Goal: Information Seeking & Learning: Compare options

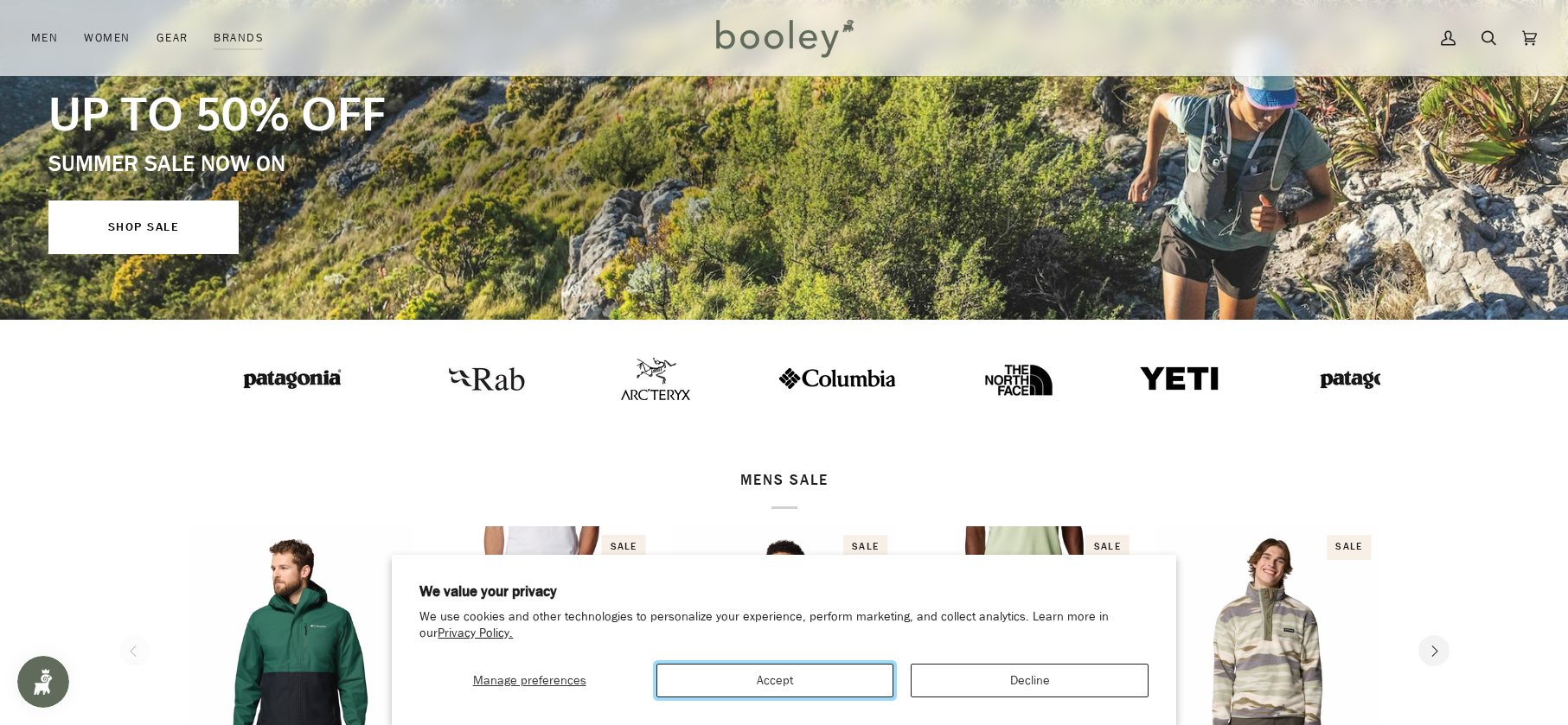
click at [773, 693] on button "Accept" at bounding box center [774, 680] width 237 height 34
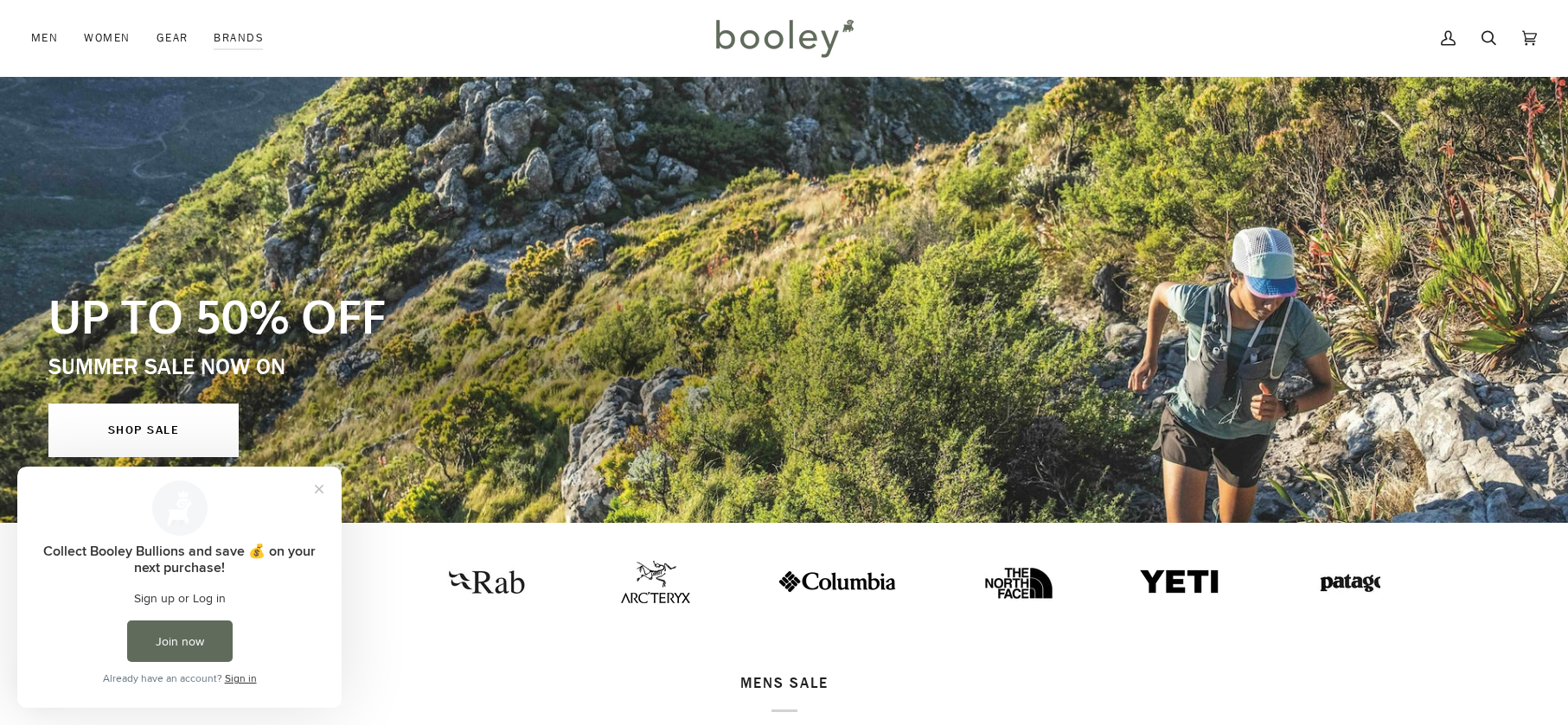
scroll to position [87, 0]
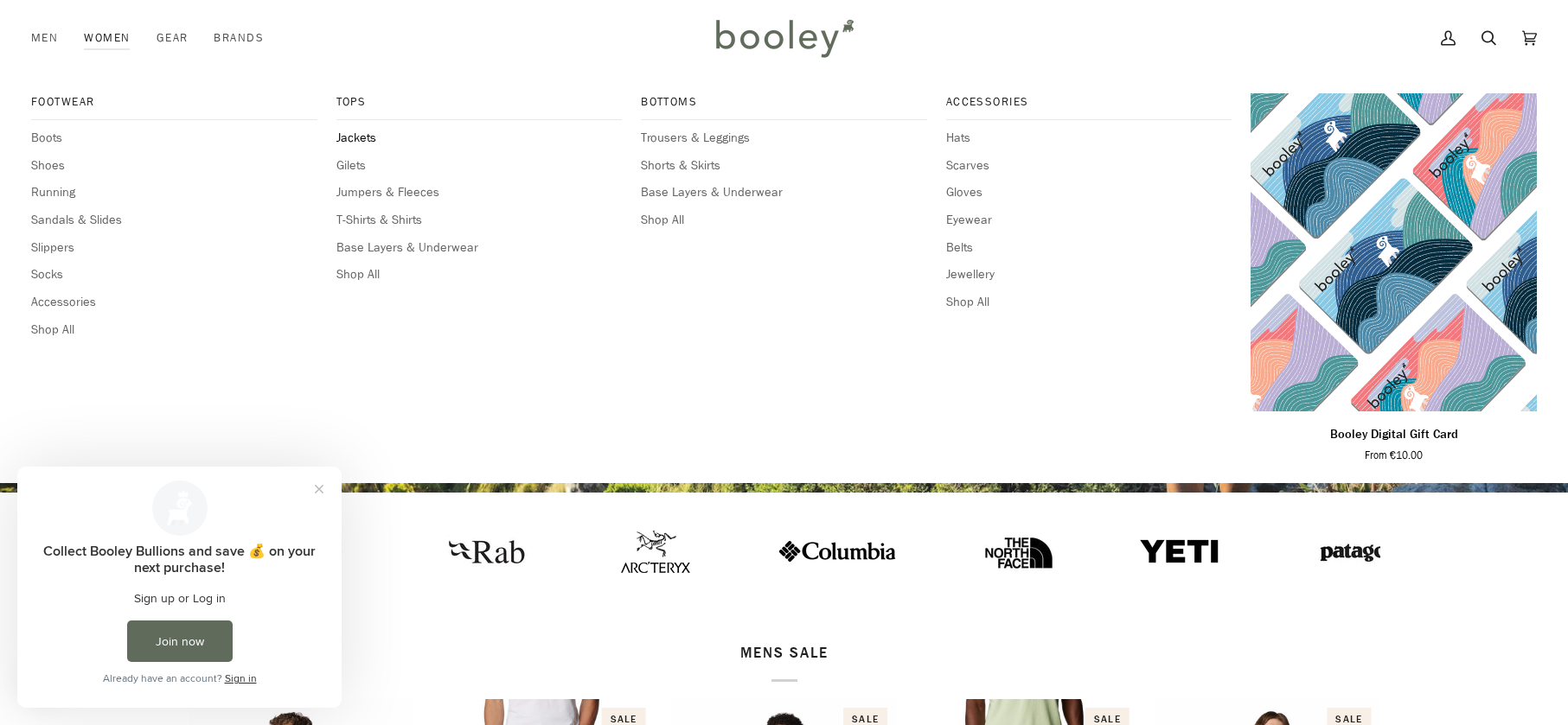
click at [345, 131] on span "Jackets" at bounding box center [479, 138] width 286 height 19
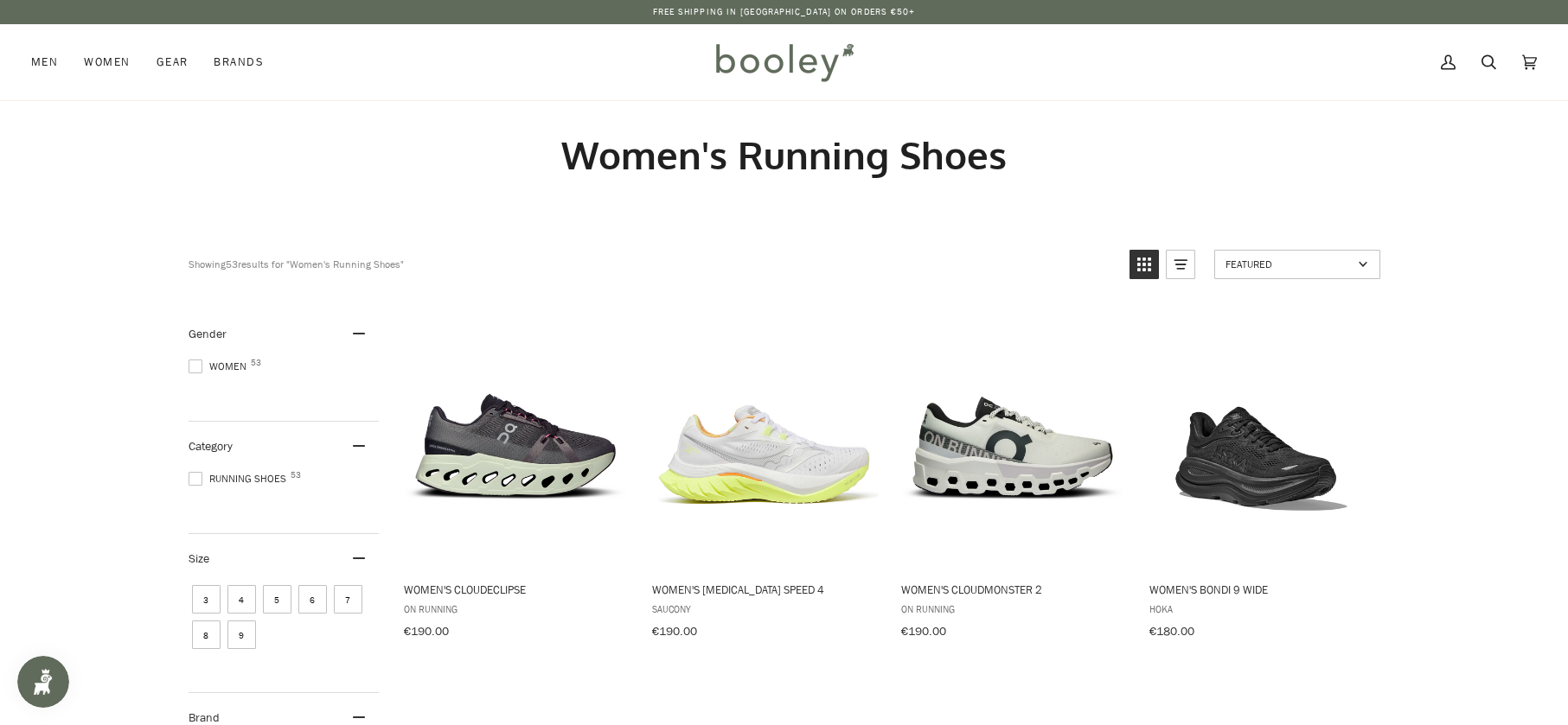
click at [201, 369] on span at bounding box center [196, 367] width 14 height 14
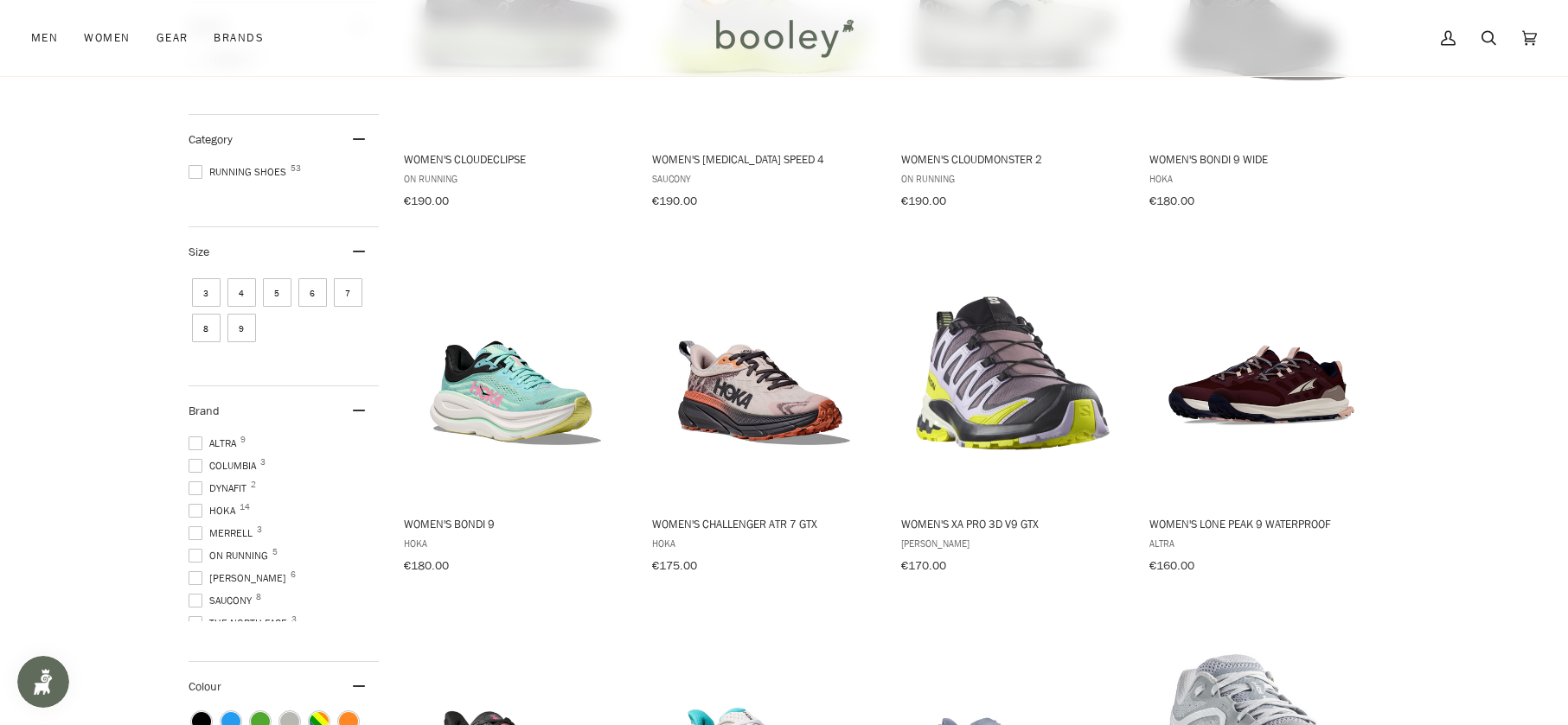
scroll to position [433, 0]
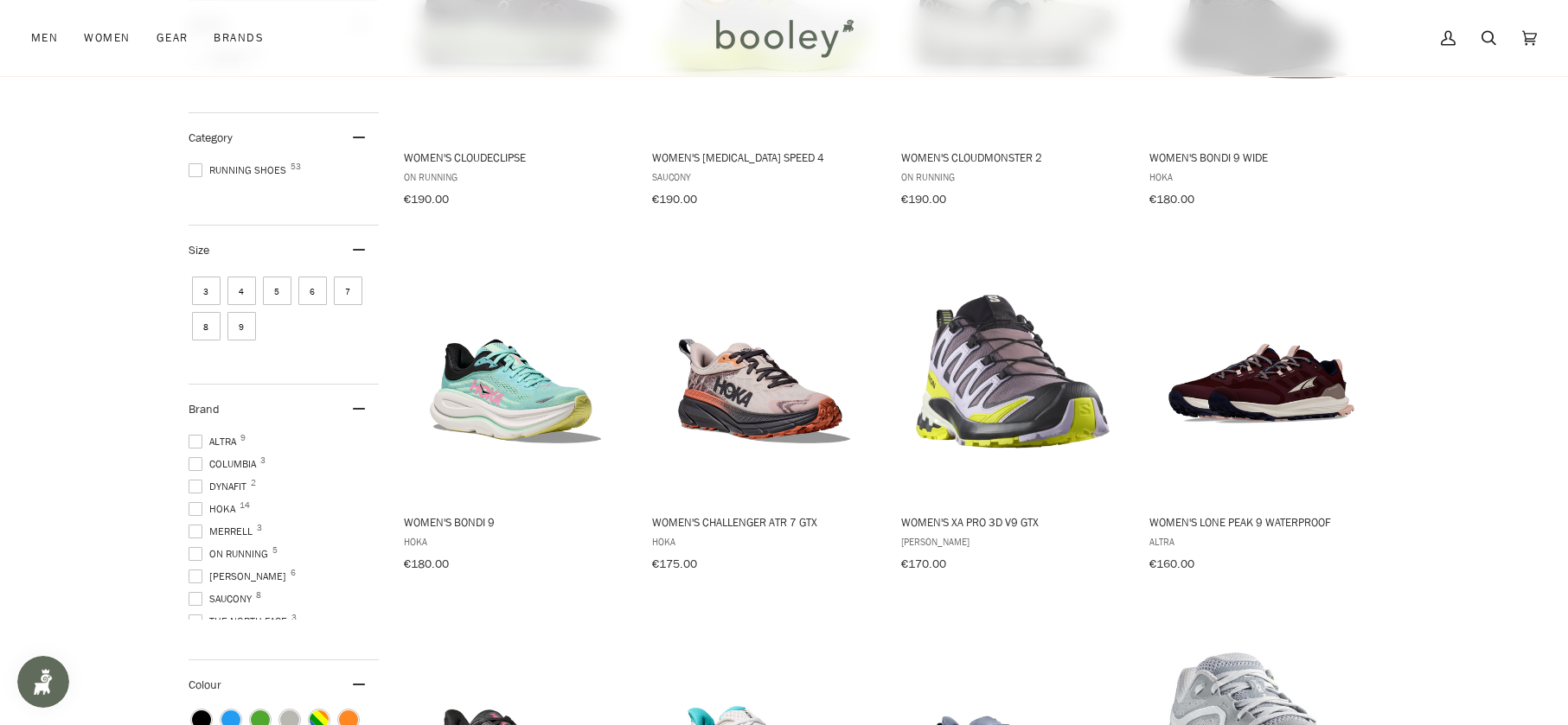
click at [199, 503] on span at bounding box center [196, 510] width 14 height 14
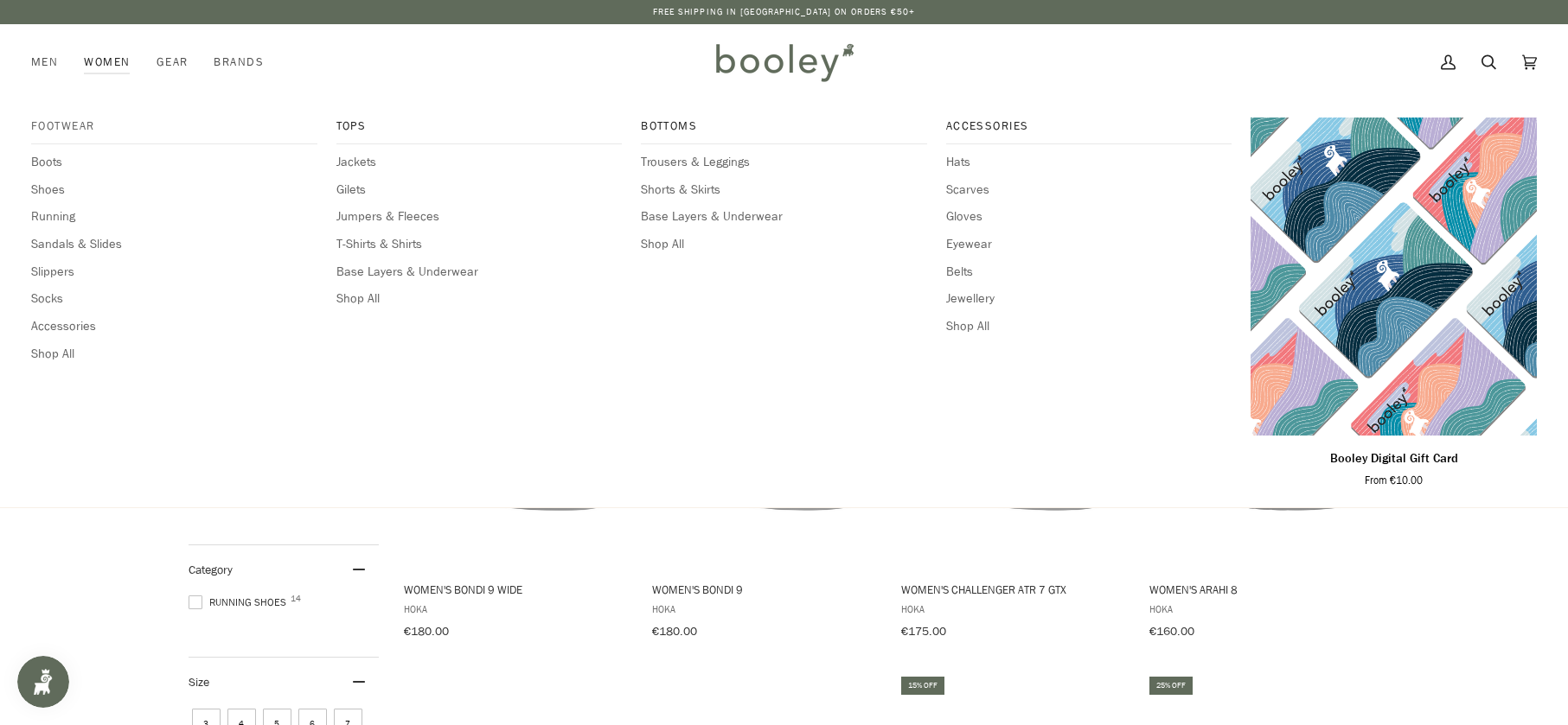
click at [83, 125] on span "Footwear" at bounding box center [174, 126] width 286 height 17
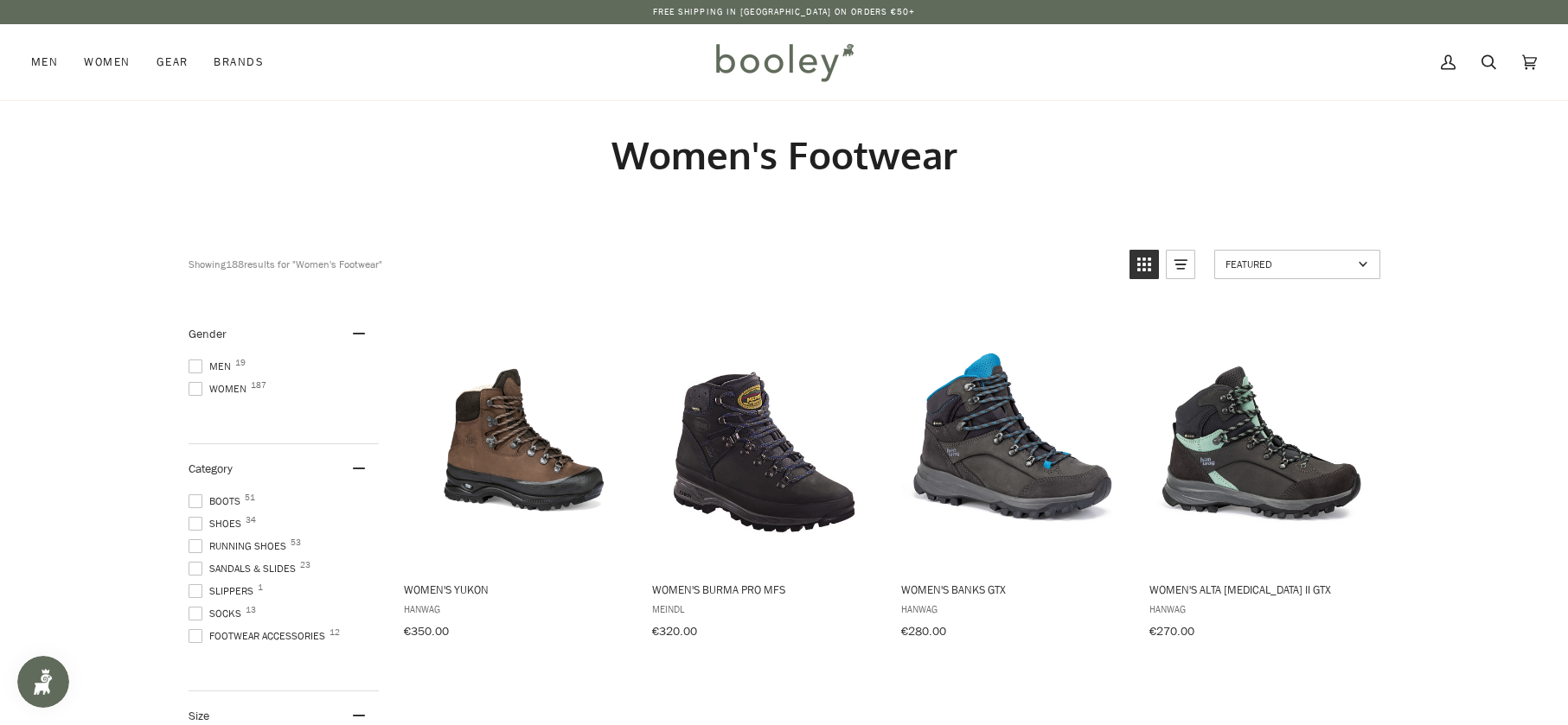
click at [197, 393] on span at bounding box center [196, 389] width 14 height 14
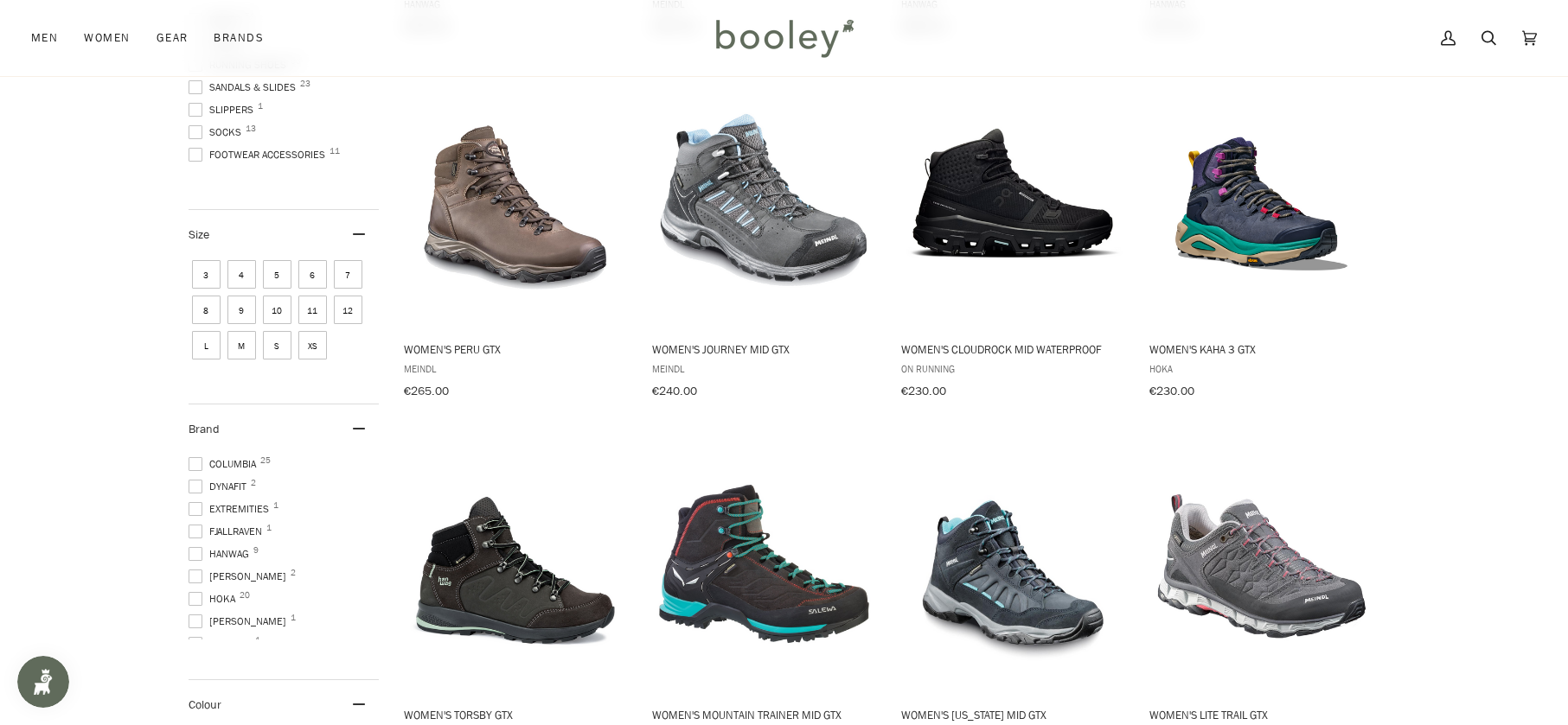
scroll to position [173, 0]
click at [193, 487] on span at bounding box center [196, 491] width 14 height 14
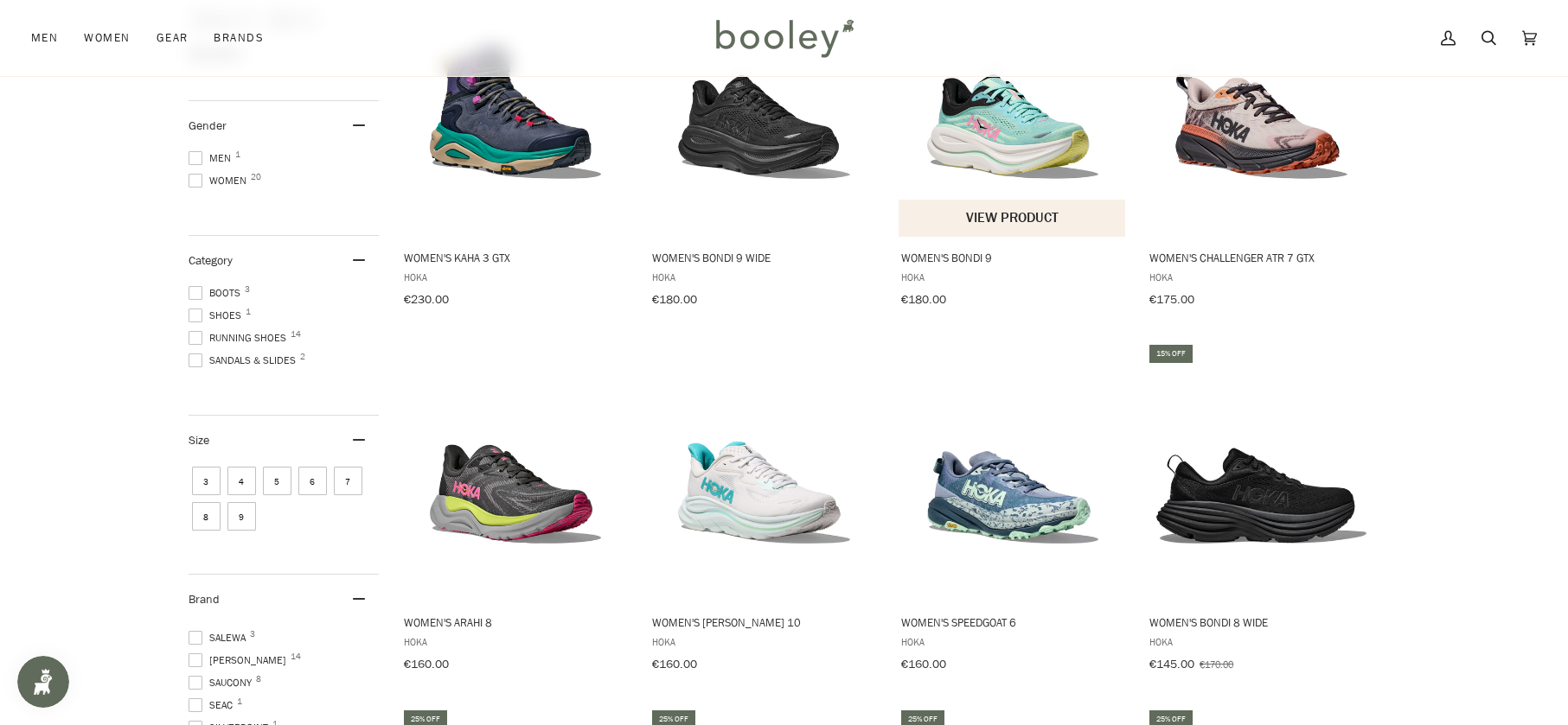
scroll to position [433, 0]
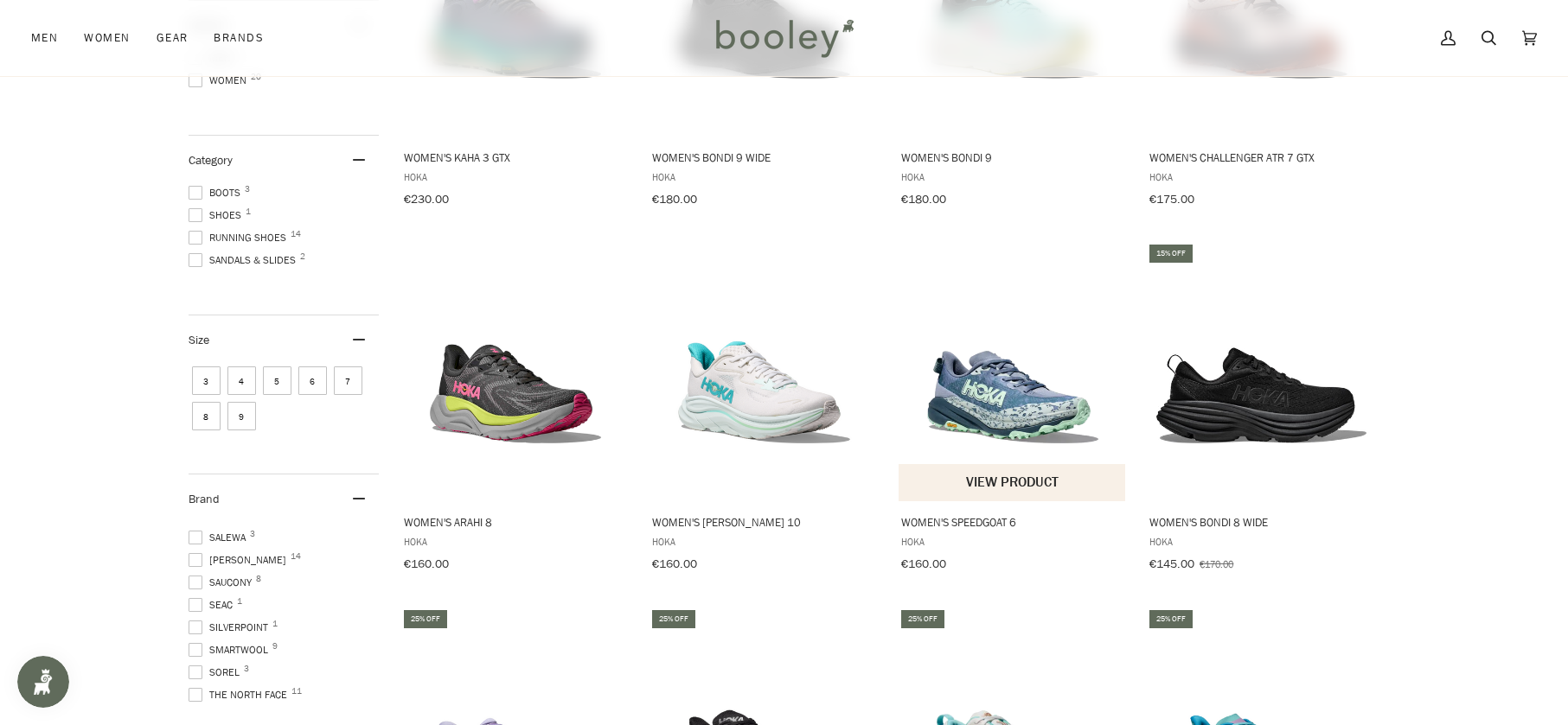
drag, startPoint x: 1025, startPoint y: 393, endPoint x: 1019, endPoint y: 407, distance: 15.2
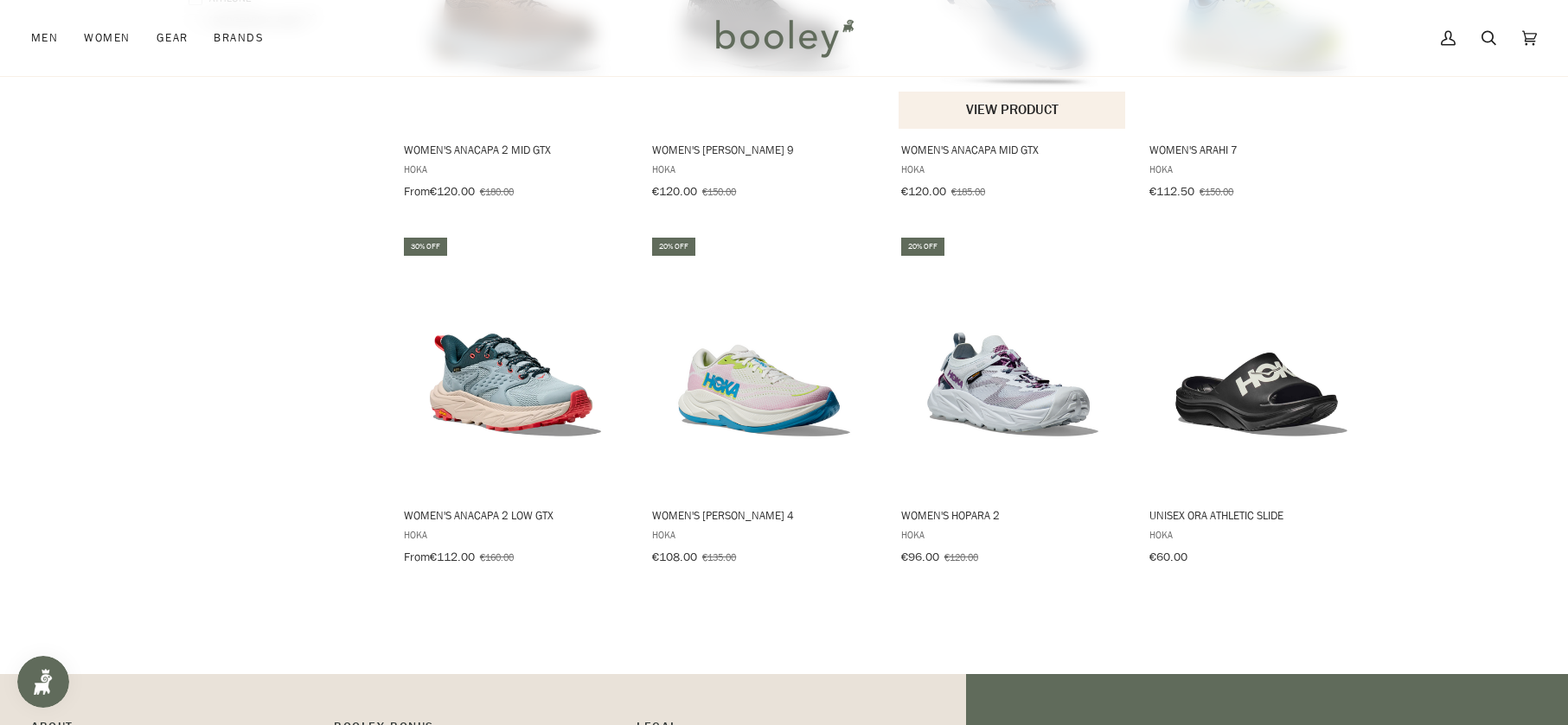
scroll to position [1556, 0]
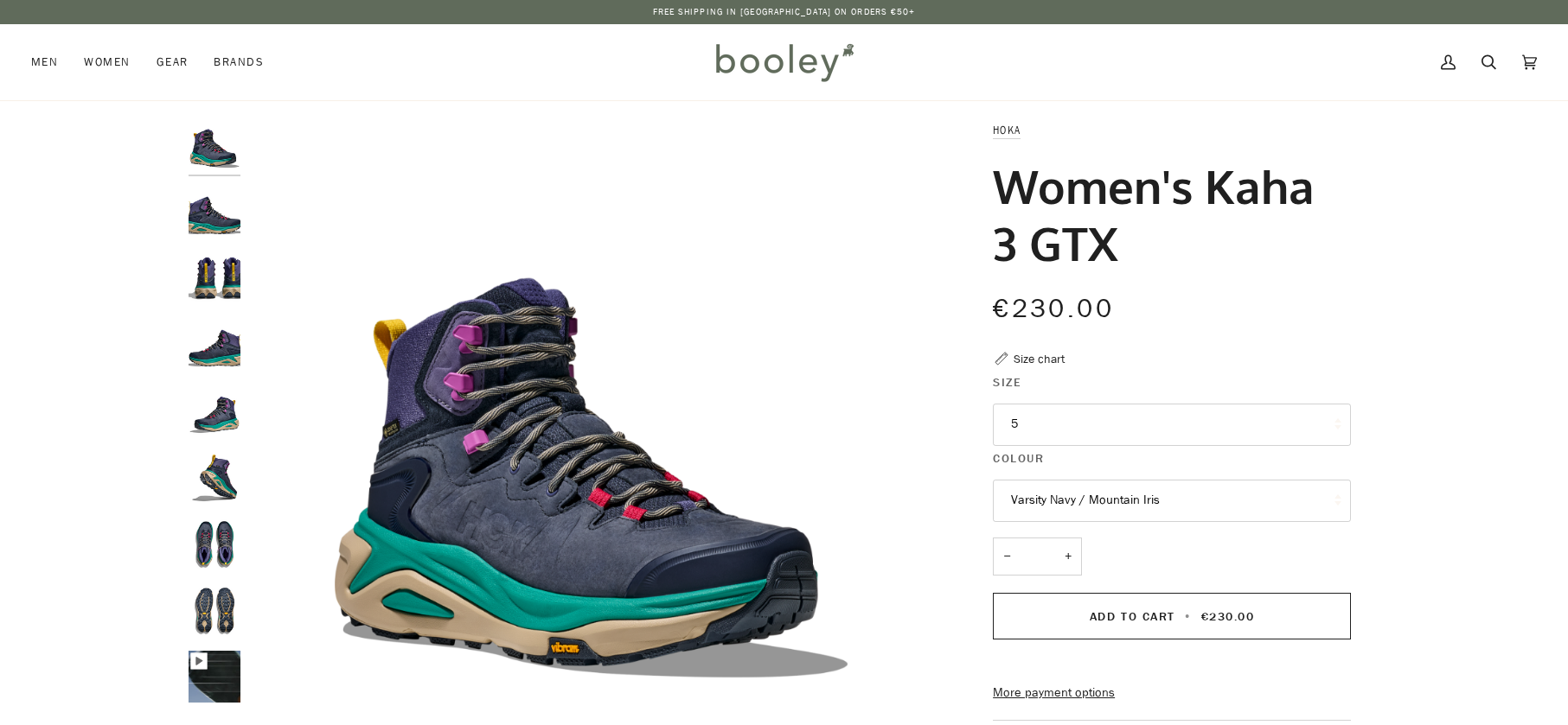
click at [1054, 423] on button "5" at bounding box center [1172, 425] width 358 height 42
click at [1035, 595] on link "6.5" at bounding box center [1172, 596] width 357 height 43
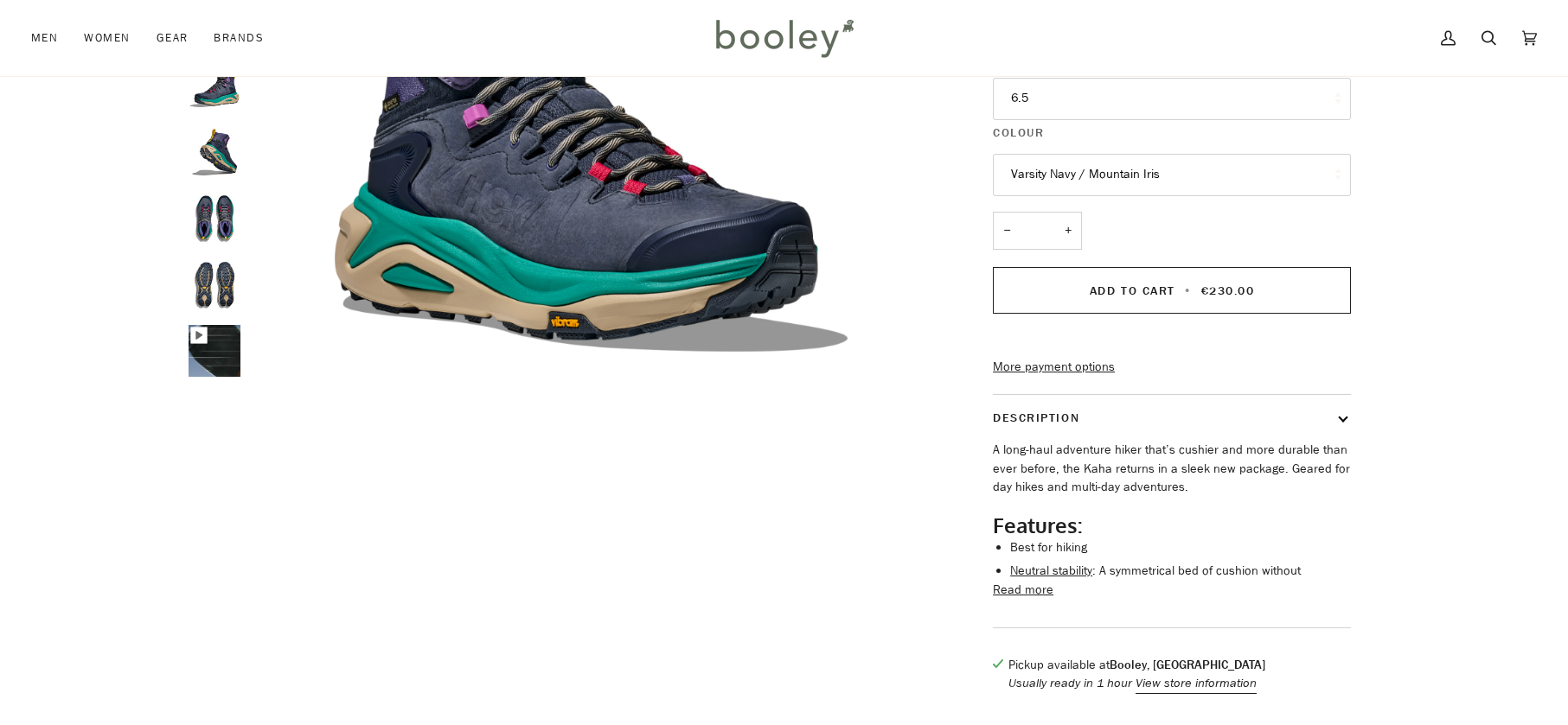
scroll to position [346, 0]
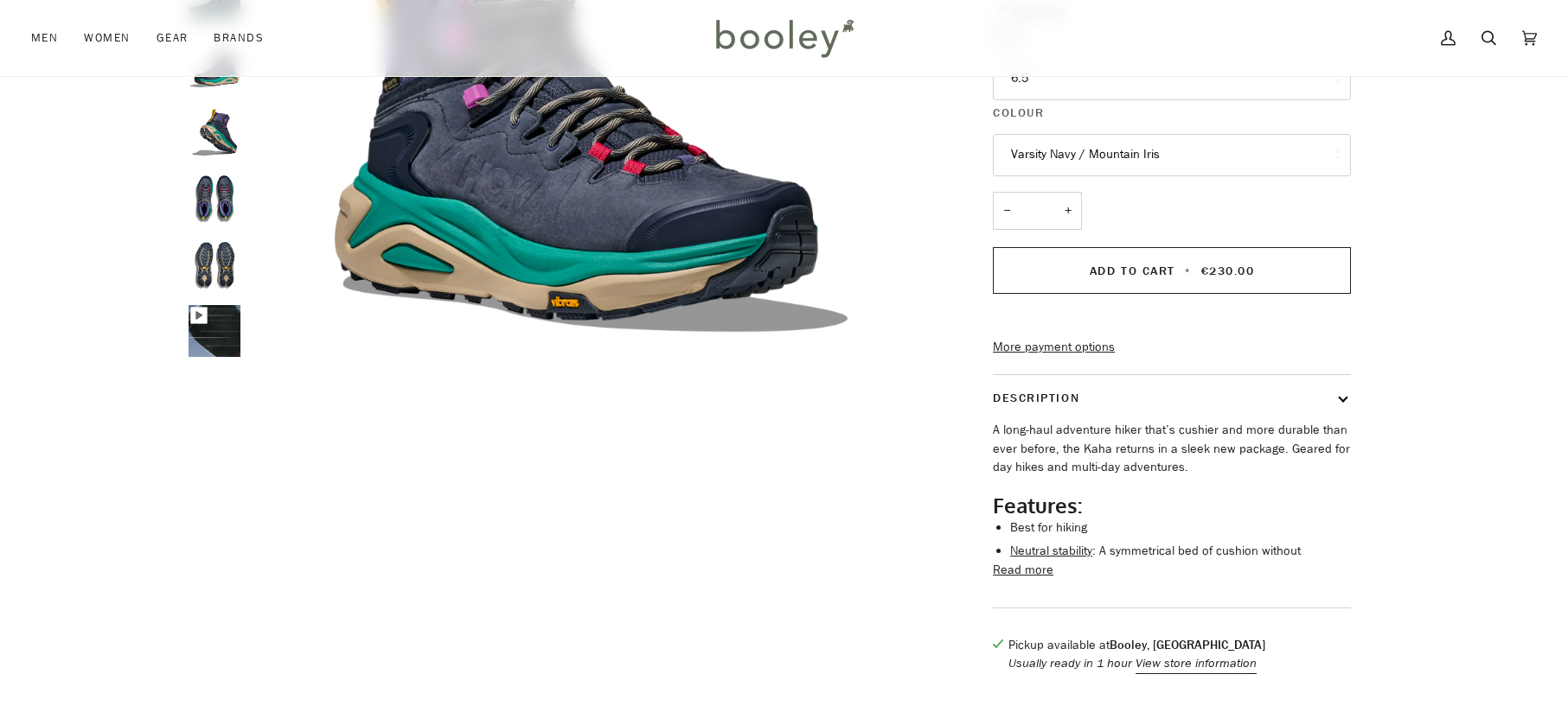
click at [225, 338] on img "Hoka Women's Kaha 3 GTX - Booley Galway" at bounding box center [215, 331] width 52 height 52
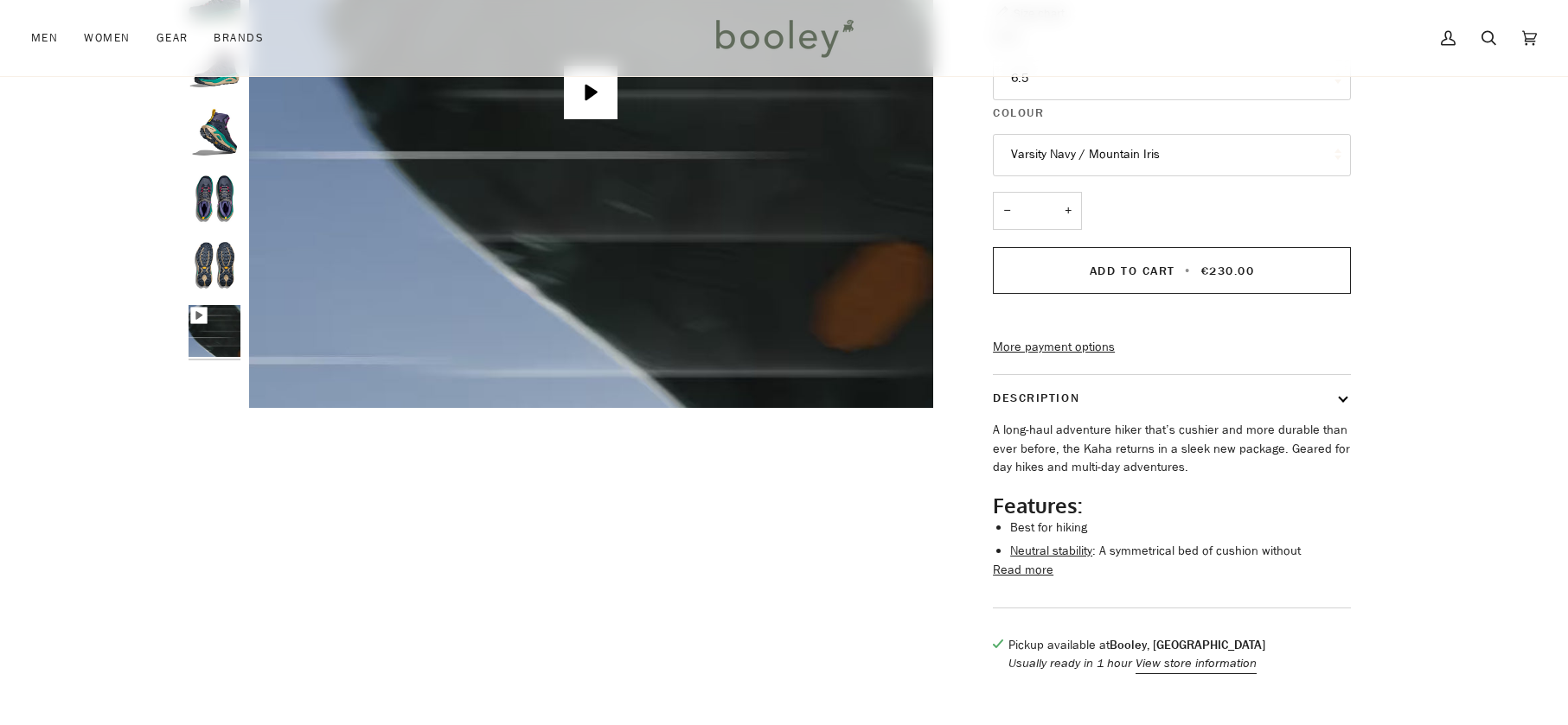
click at [625, 248] on div "Hoka Women's Kaha 3 GTX - Booley Galway" at bounding box center [591, 91] width 684 height 632
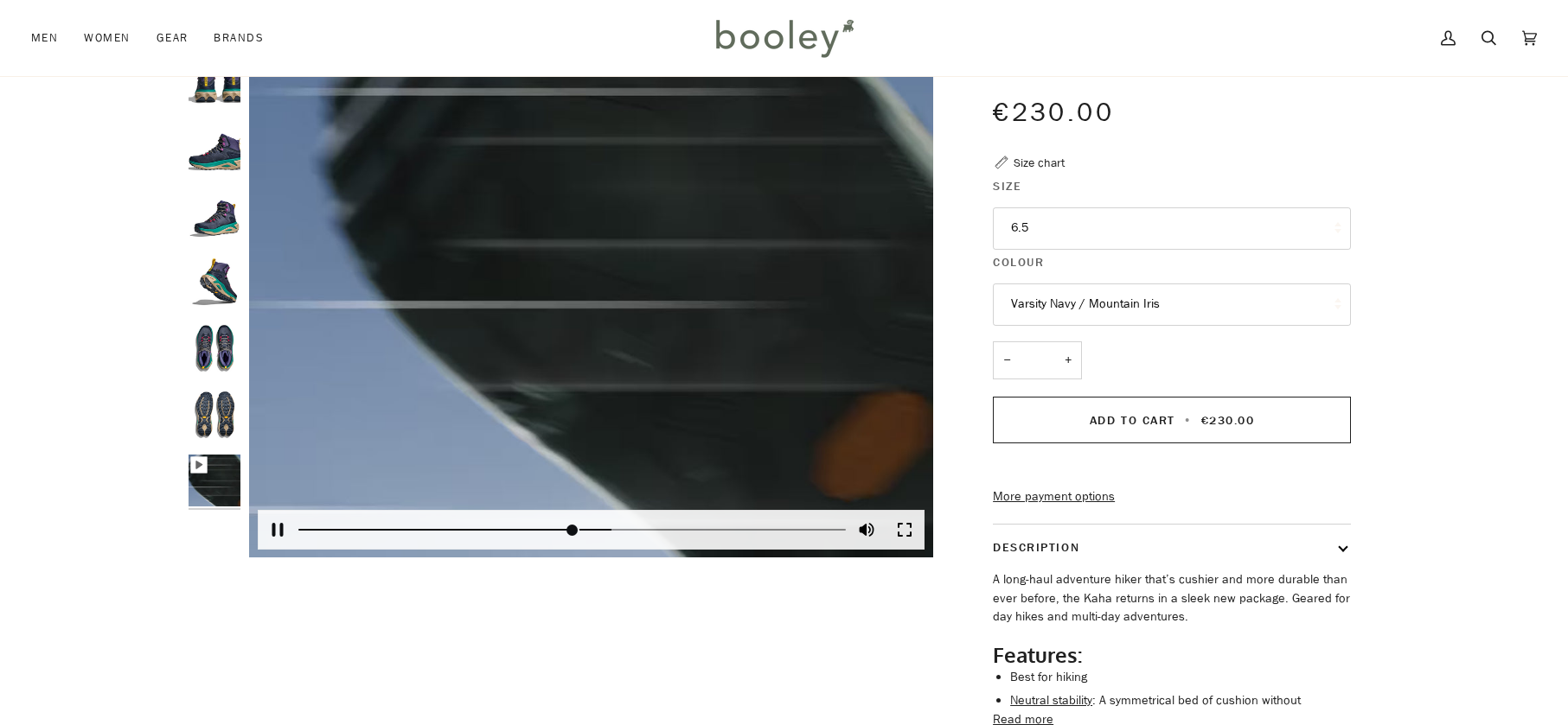
scroll to position [433, 0]
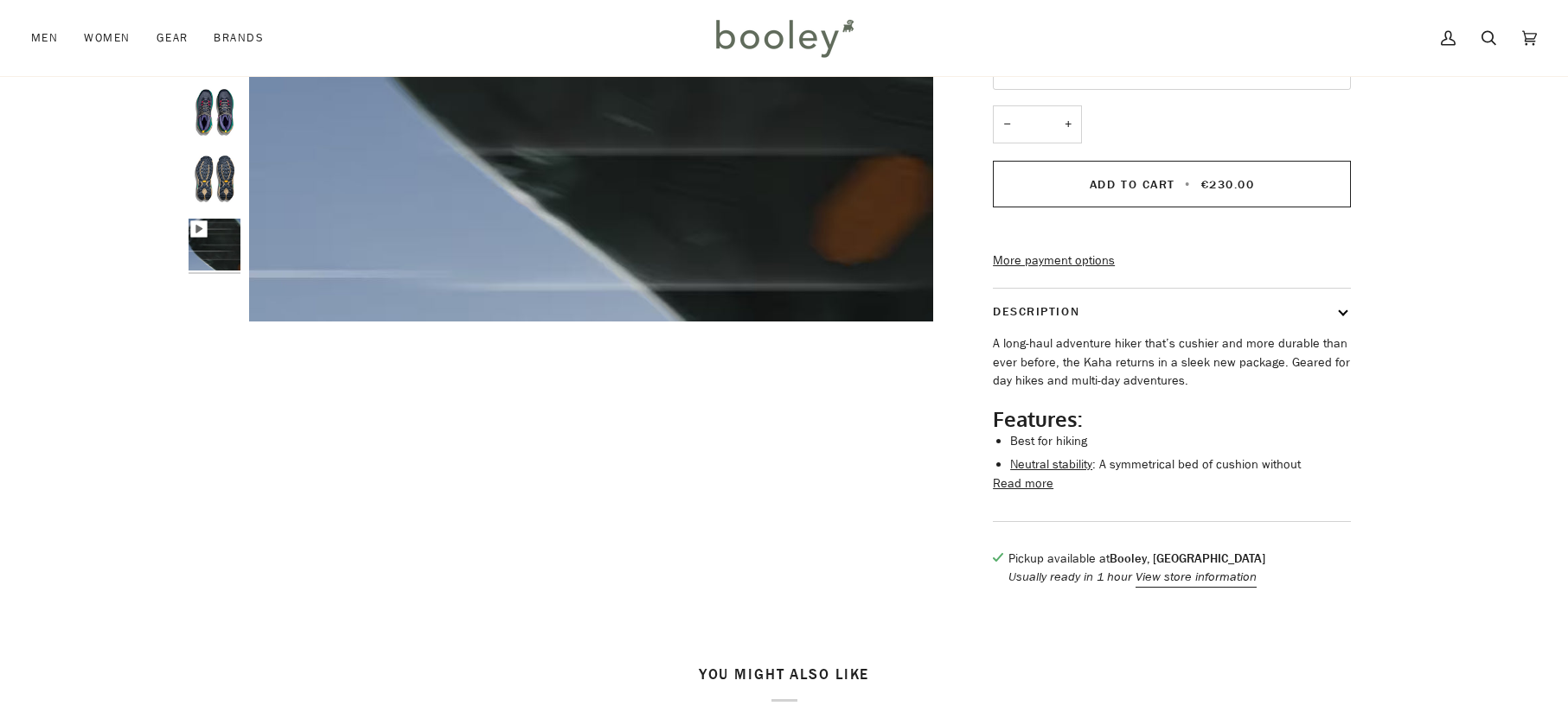
type input "*****"
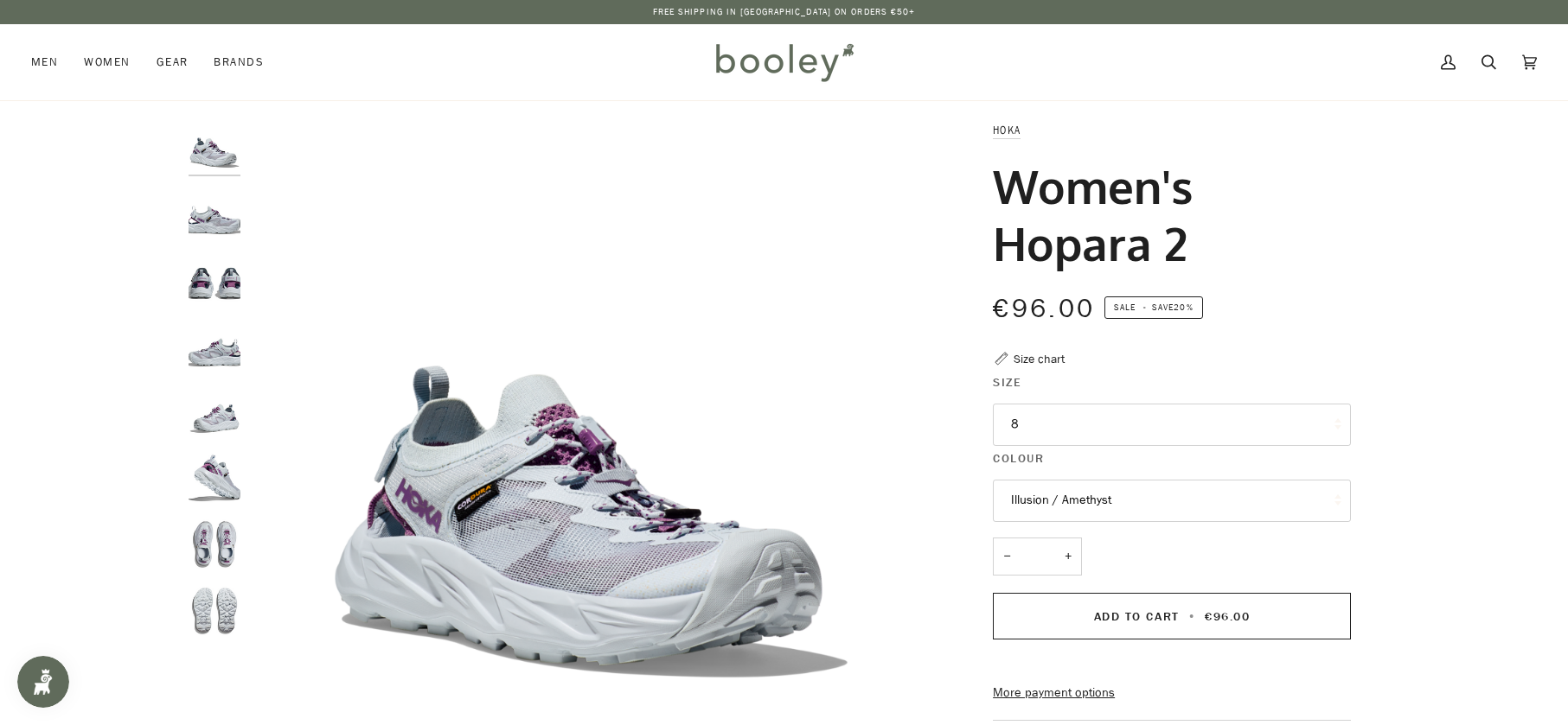
drag, startPoint x: 1083, startPoint y: 476, endPoint x: 1084, endPoint y: 486, distance: 10.0
click at [1083, 477] on fieldset "Colour Illusion / Amethyst Illusion / Amethyst" at bounding box center [1172, 488] width 358 height 76
click at [1088, 489] on button "Illusion / Amethyst" at bounding box center [1172, 501] width 358 height 42
click at [1154, 503] on button "Illusion / Amethyst" at bounding box center [1172, 501] width 358 height 42
click at [227, 275] on img "Hoka Women's Hopara 2 Illusion / Amethyst - Booley Galway" at bounding box center [215, 279] width 52 height 52
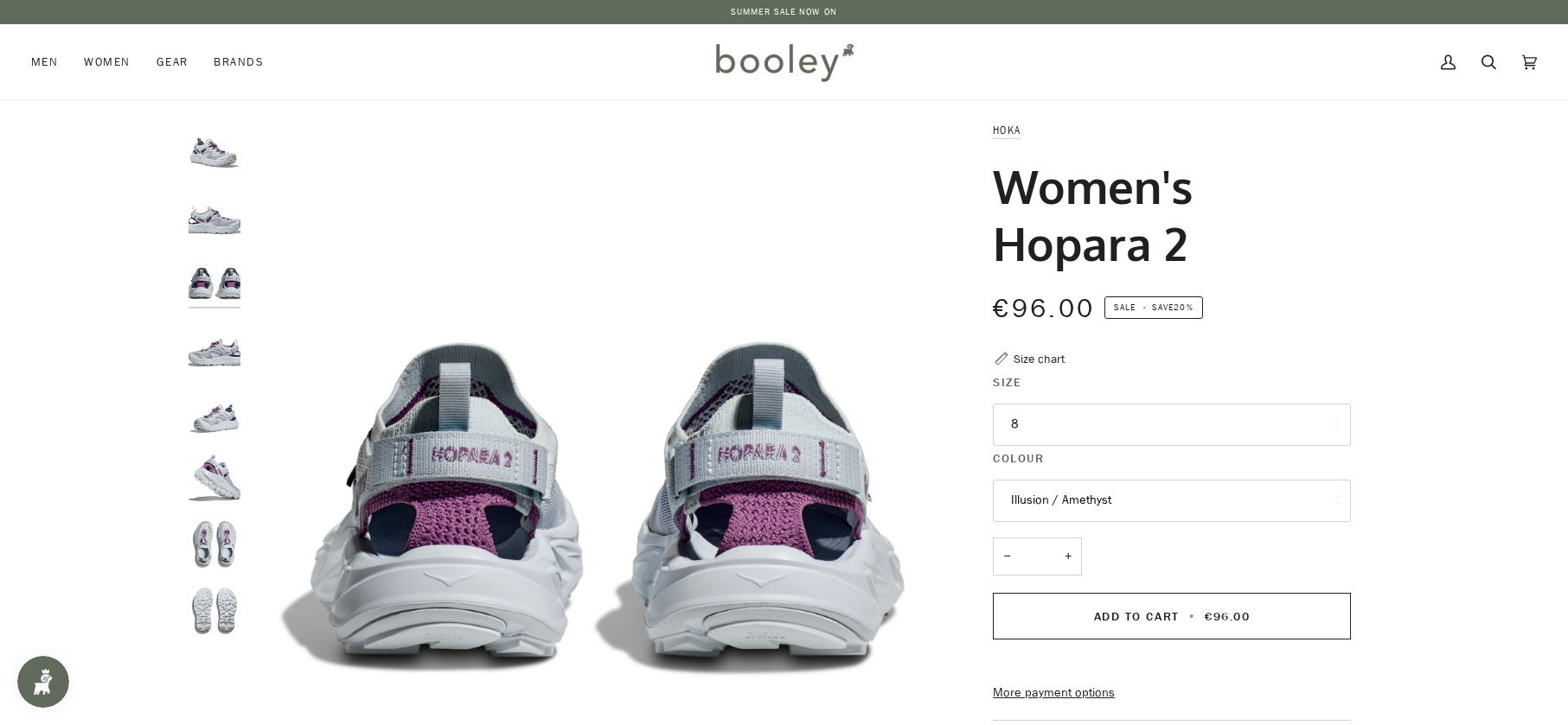
click at [231, 223] on img "Hoka Women's Hopara 2 Illusion / Amethyst - Booley Galway" at bounding box center [215, 214] width 52 height 52
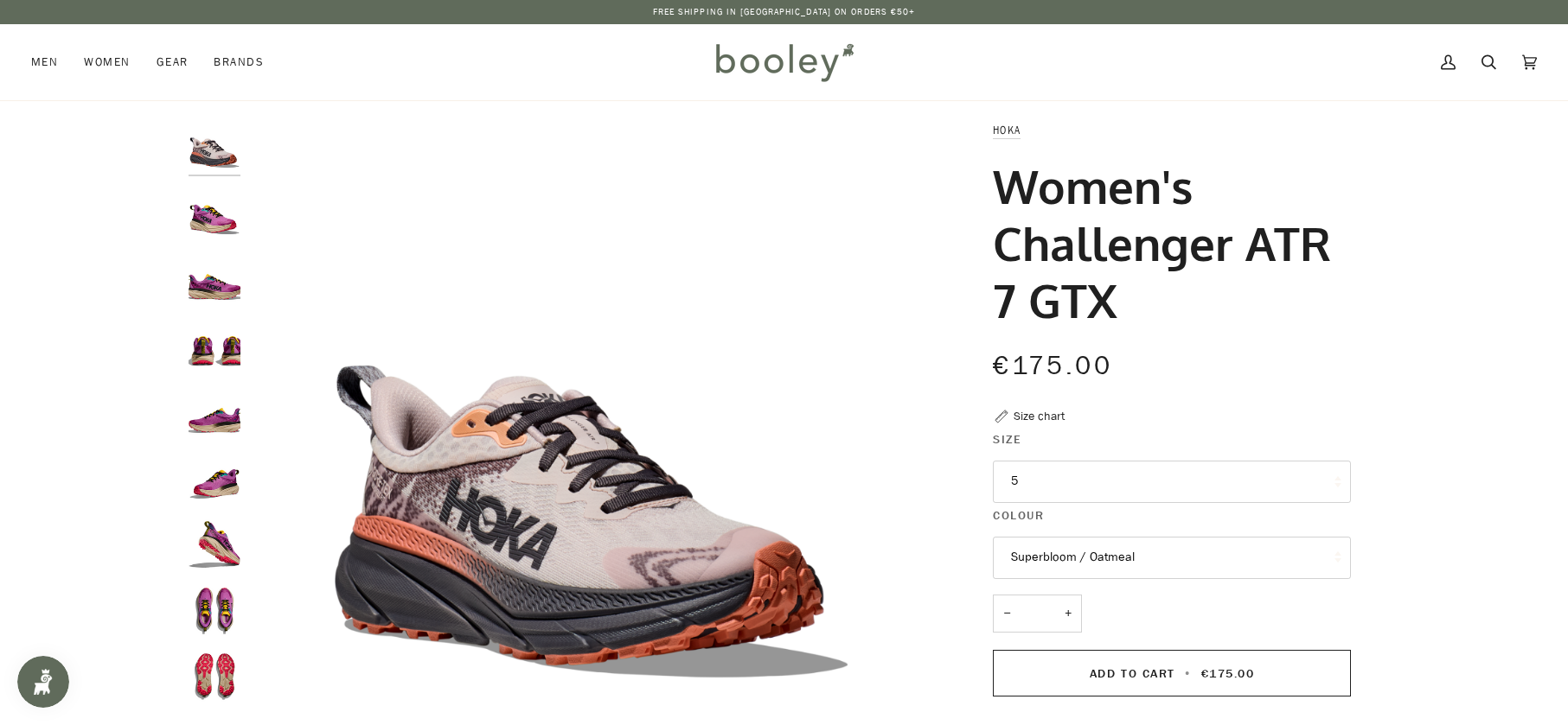
click at [1088, 558] on button "Superbloom / Oatmeal" at bounding box center [1172, 558] width 358 height 42
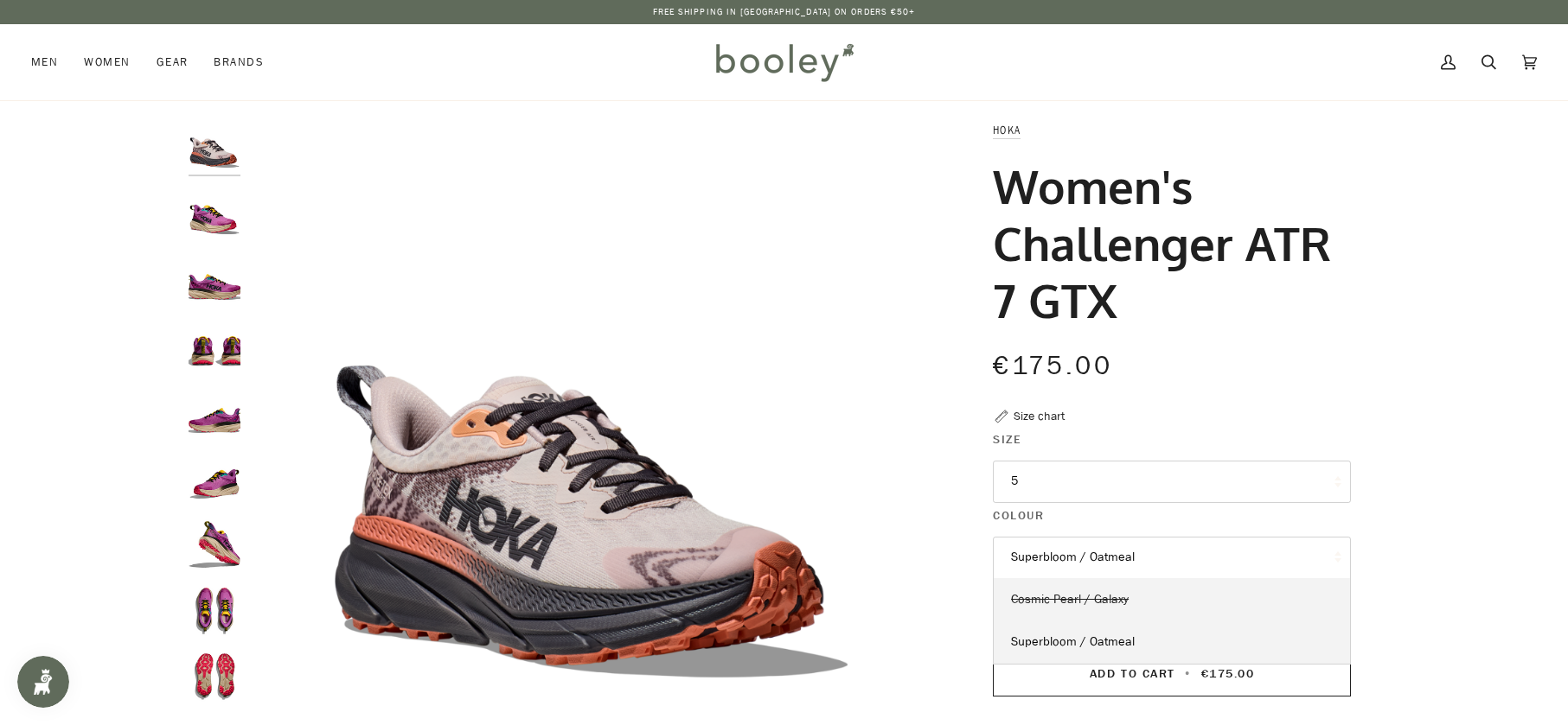
click at [1087, 598] on span "Cosmic Pearl / Galaxy" at bounding box center [1070, 599] width 118 height 16
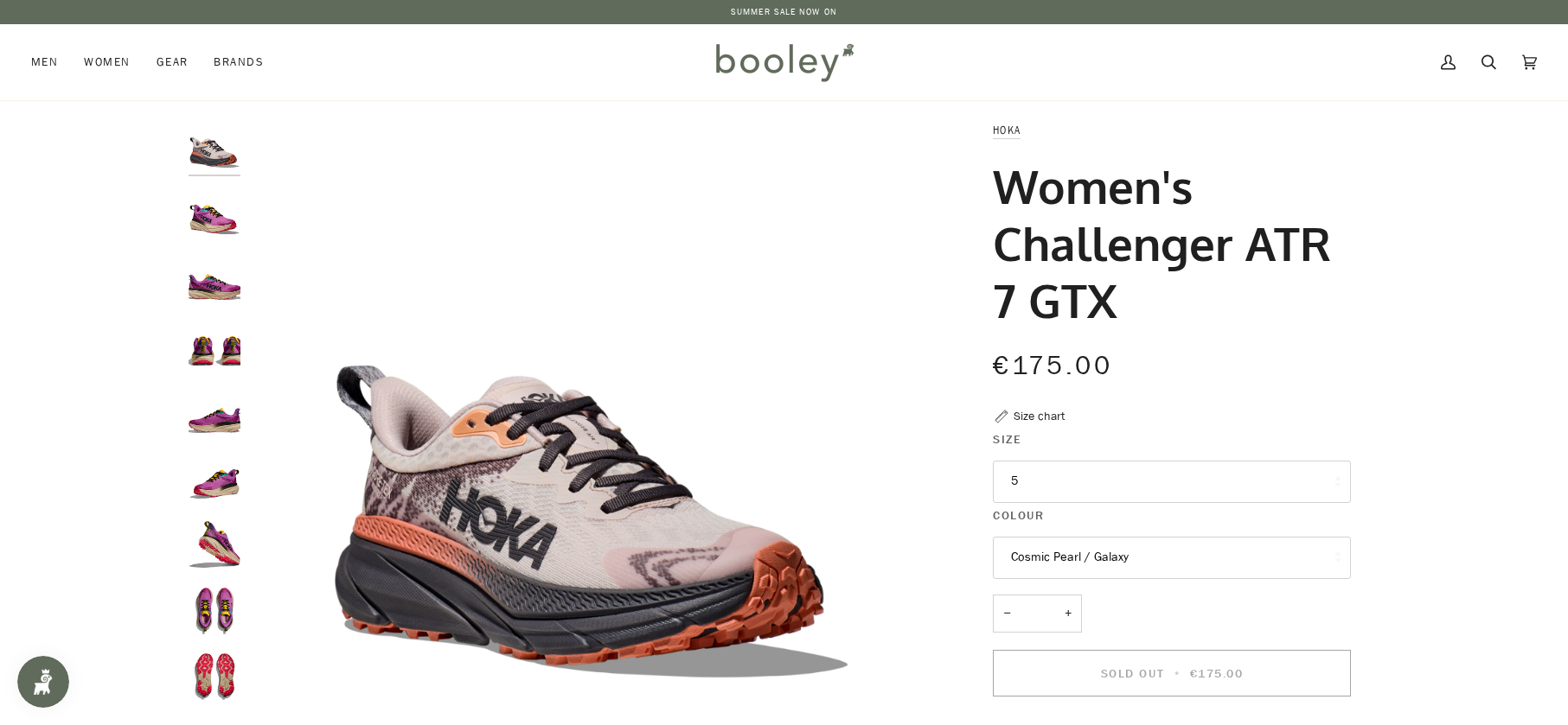
click at [1096, 557] on button "Cosmic Pearl / Galaxy" at bounding box center [1172, 558] width 358 height 42
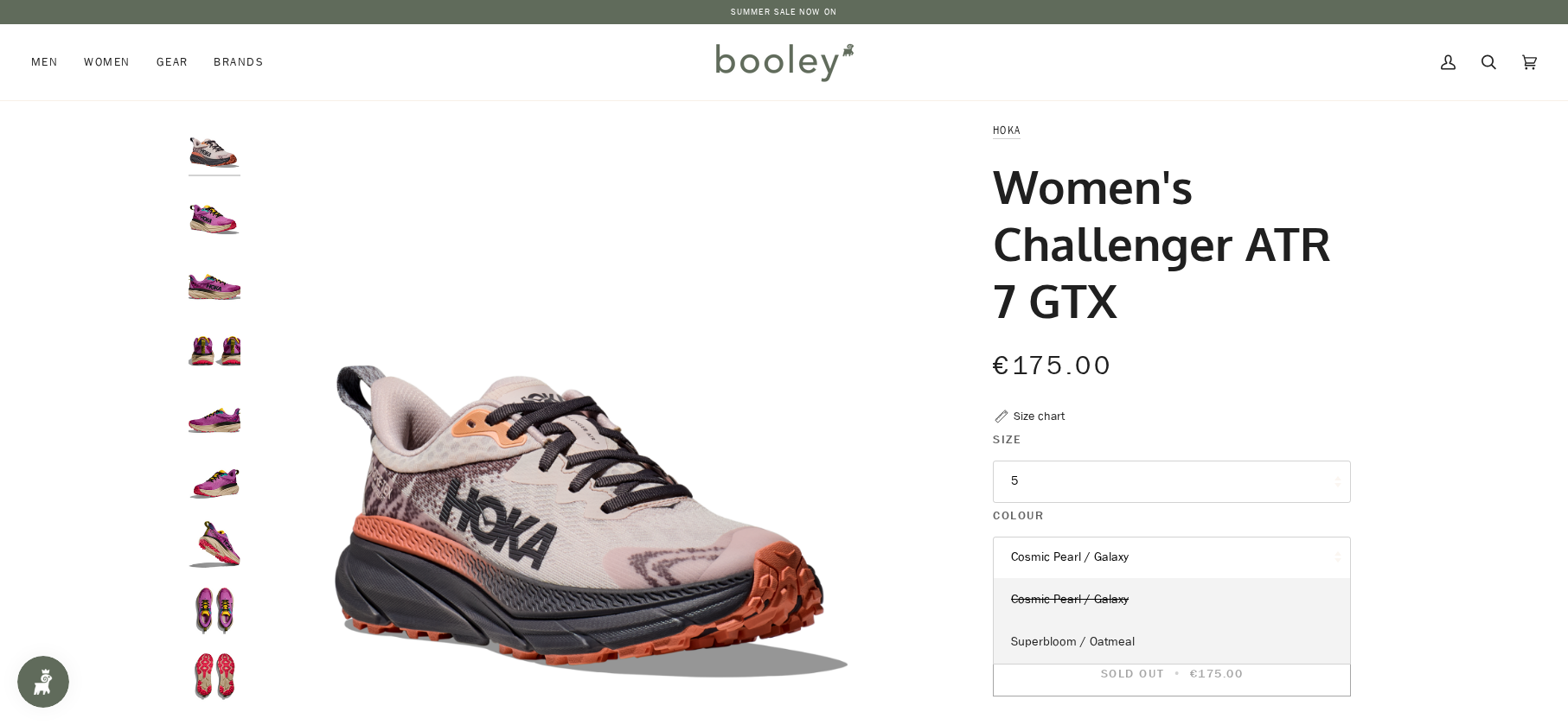
click at [1109, 636] on span "Superbloom / Oatmeal" at bounding box center [1072, 641] width 124 height 16
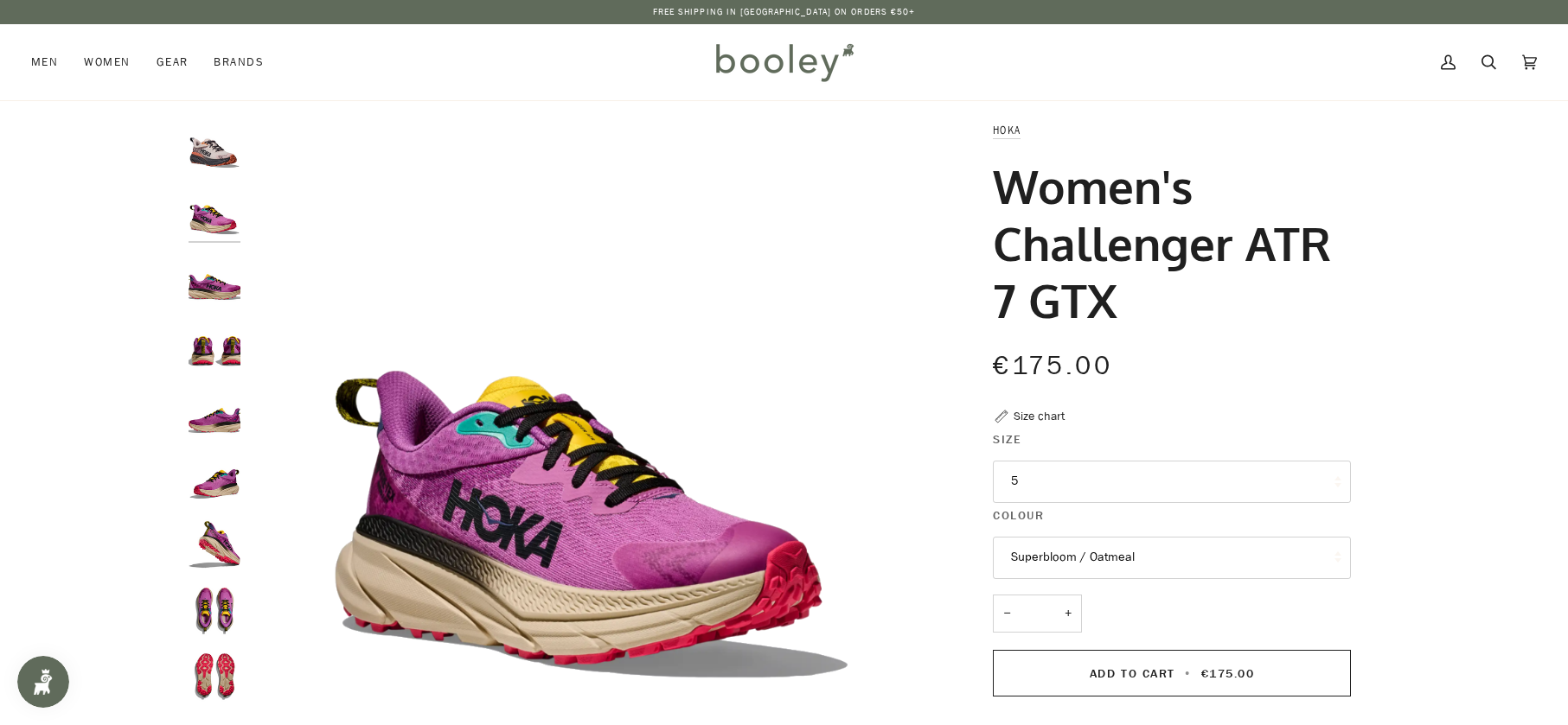
click at [1064, 497] on button "5" at bounding box center [1172, 482] width 358 height 42
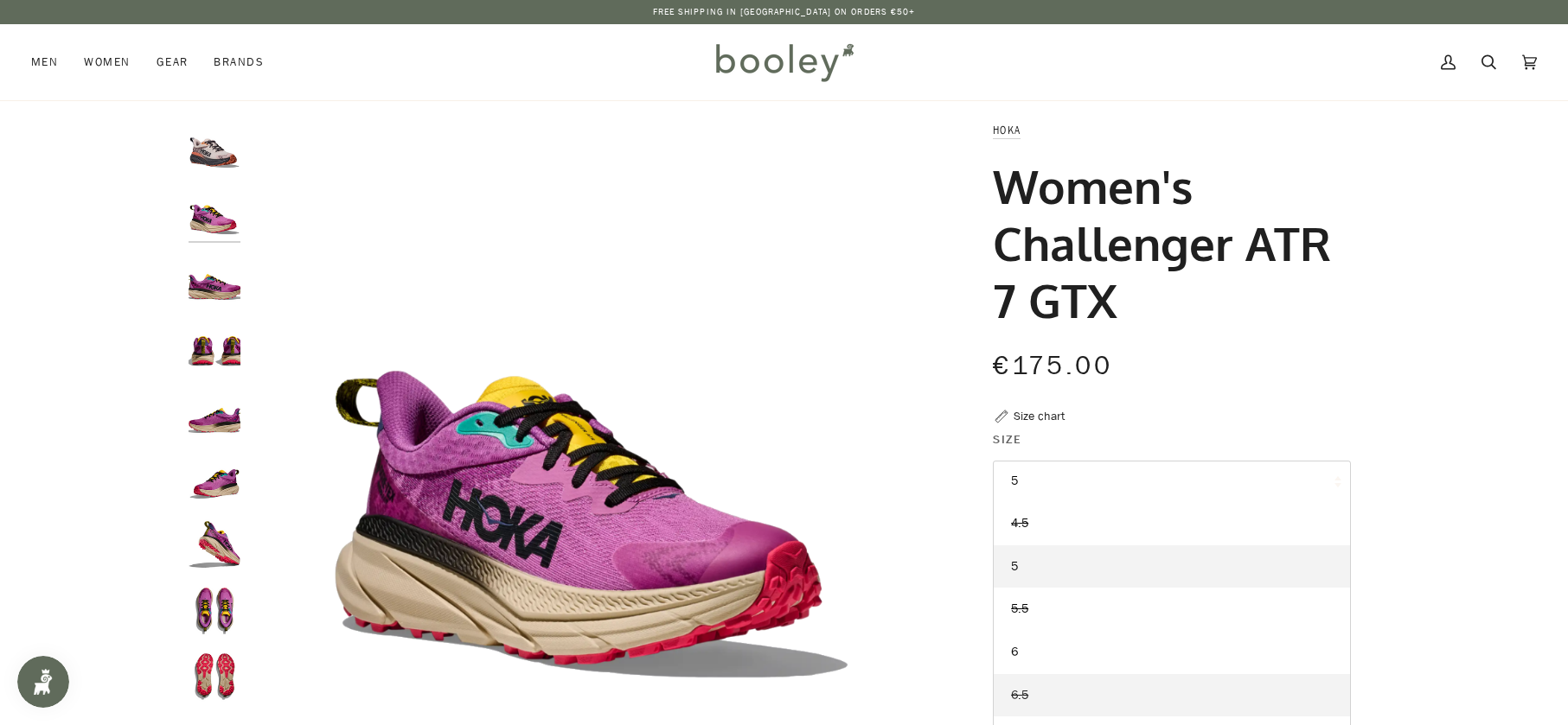
scroll to position [87, 0]
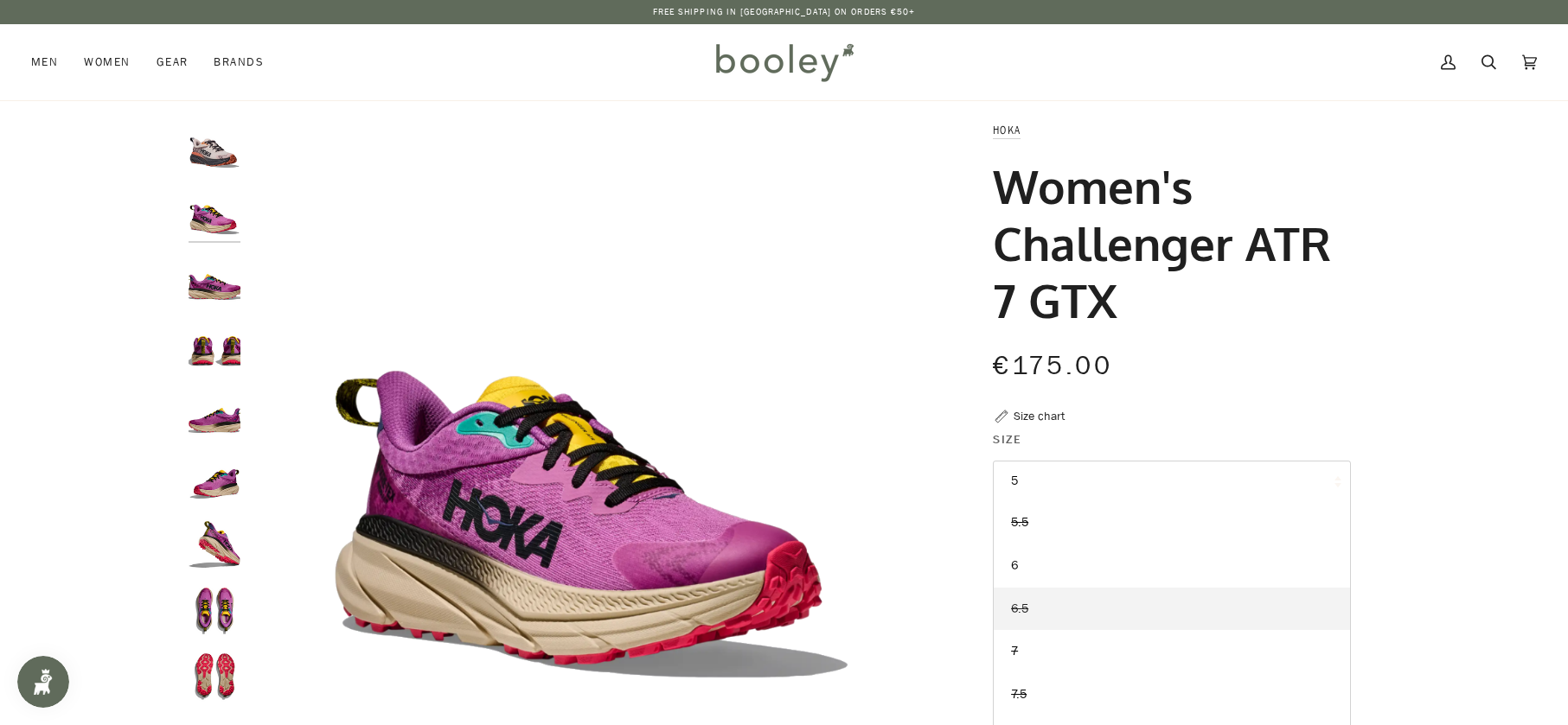
click at [1056, 610] on link "6.5" at bounding box center [1172, 609] width 357 height 43
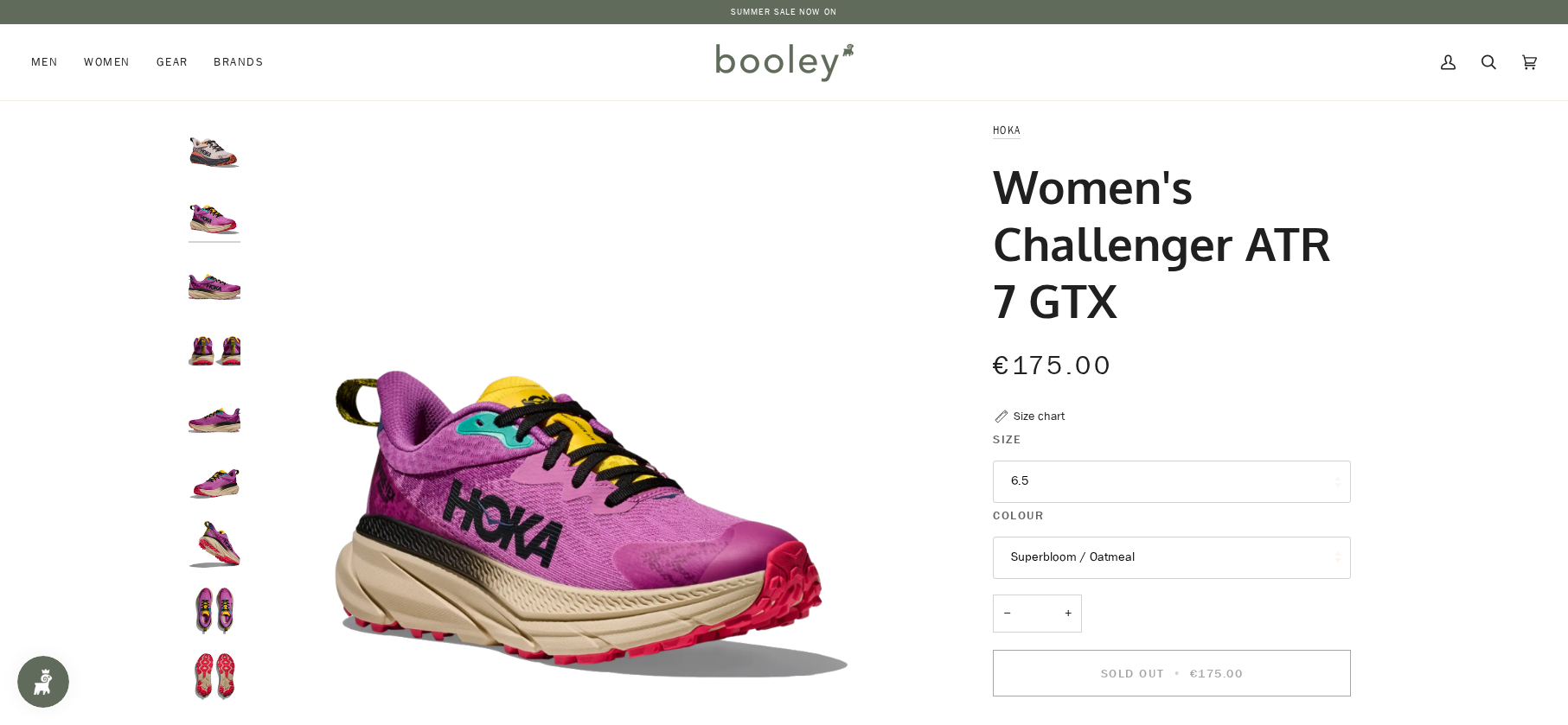
click at [1066, 559] on button "Superbloom / Oatmeal" at bounding box center [1172, 558] width 358 height 42
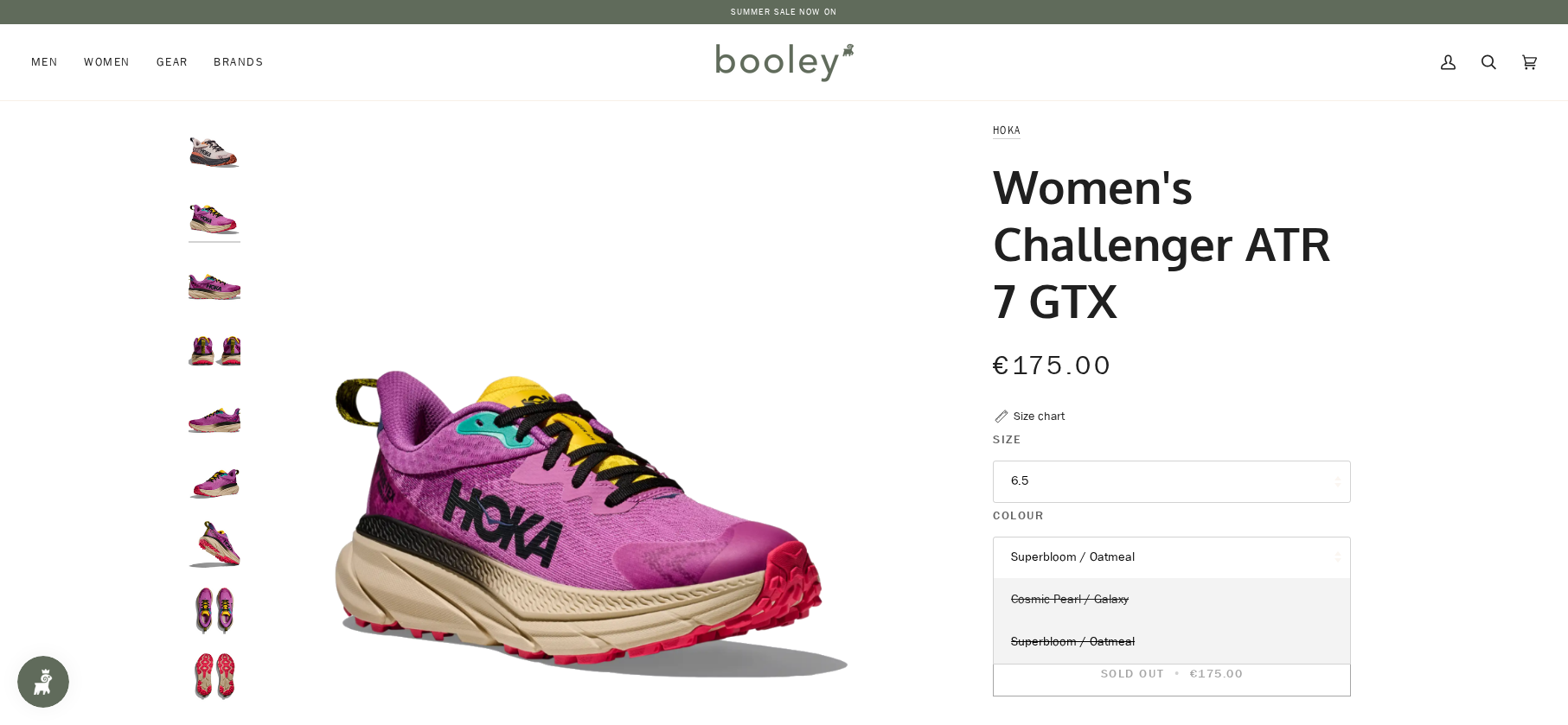
click at [1085, 603] on span "Cosmic Pearl / Galaxy" at bounding box center [1070, 599] width 118 height 16
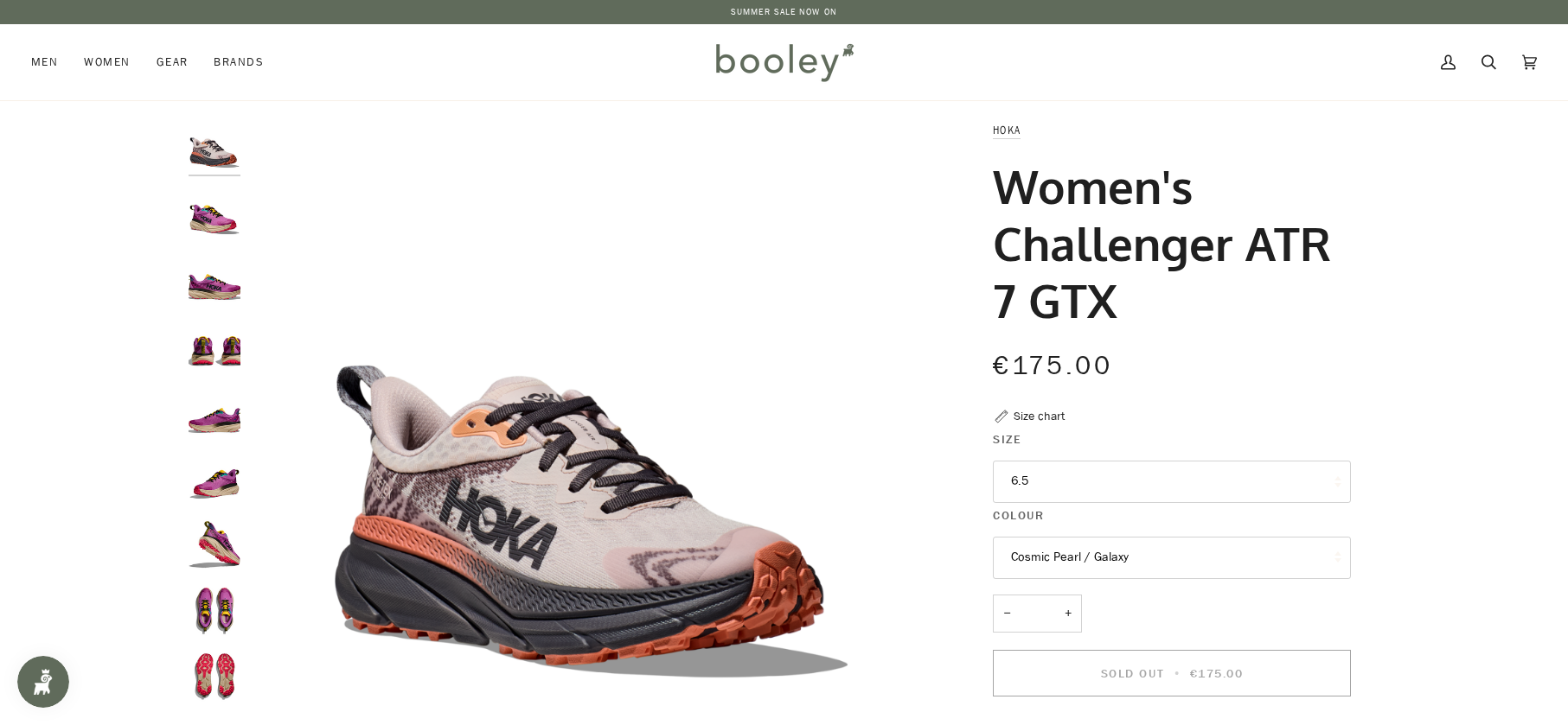
click at [962, 529] on div "Hoka Women's Challenger ATR 7 GTX €175.00 Sale • Save Size chart Size 6.5 4.5 5" at bounding box center [1156, 598] width 389 height 954
click at [1032, 489] on button "6.5" at bounding box center [1172, 482] width 358 height 42
click at [1071, 605] on link "6.5" at bounding box center [1172, 609] width 357 height 43
click at [890, 560] on img "Hoka Women's Challenger ATR 7 GTX Cosmic Pearl / Galaxy - Booley Galway" at bounding box center [591, 463] width 684 height 683
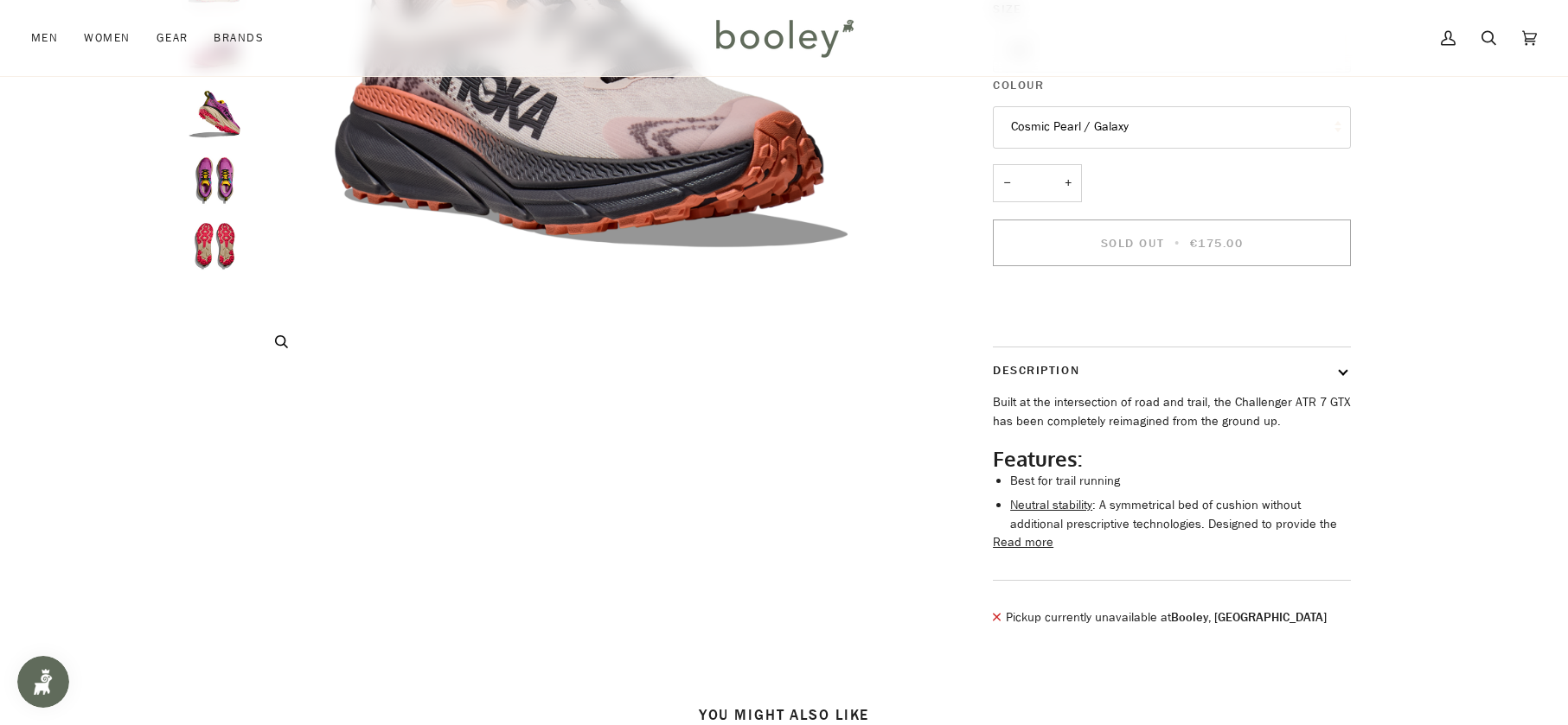
scroll to position [433, 0]
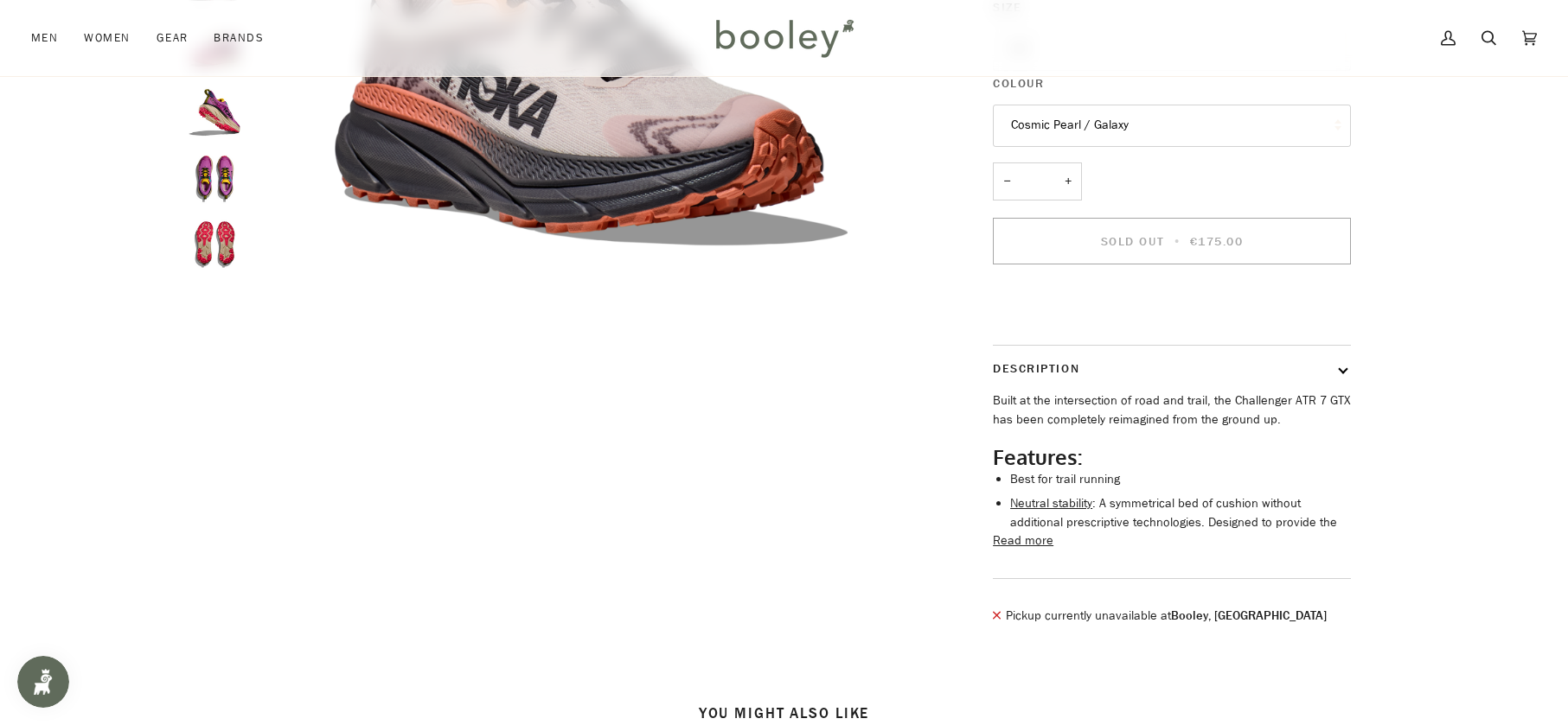
click at [1017, 551] on button "Read more" at bounding box center [1023, 542] width 61 height 19
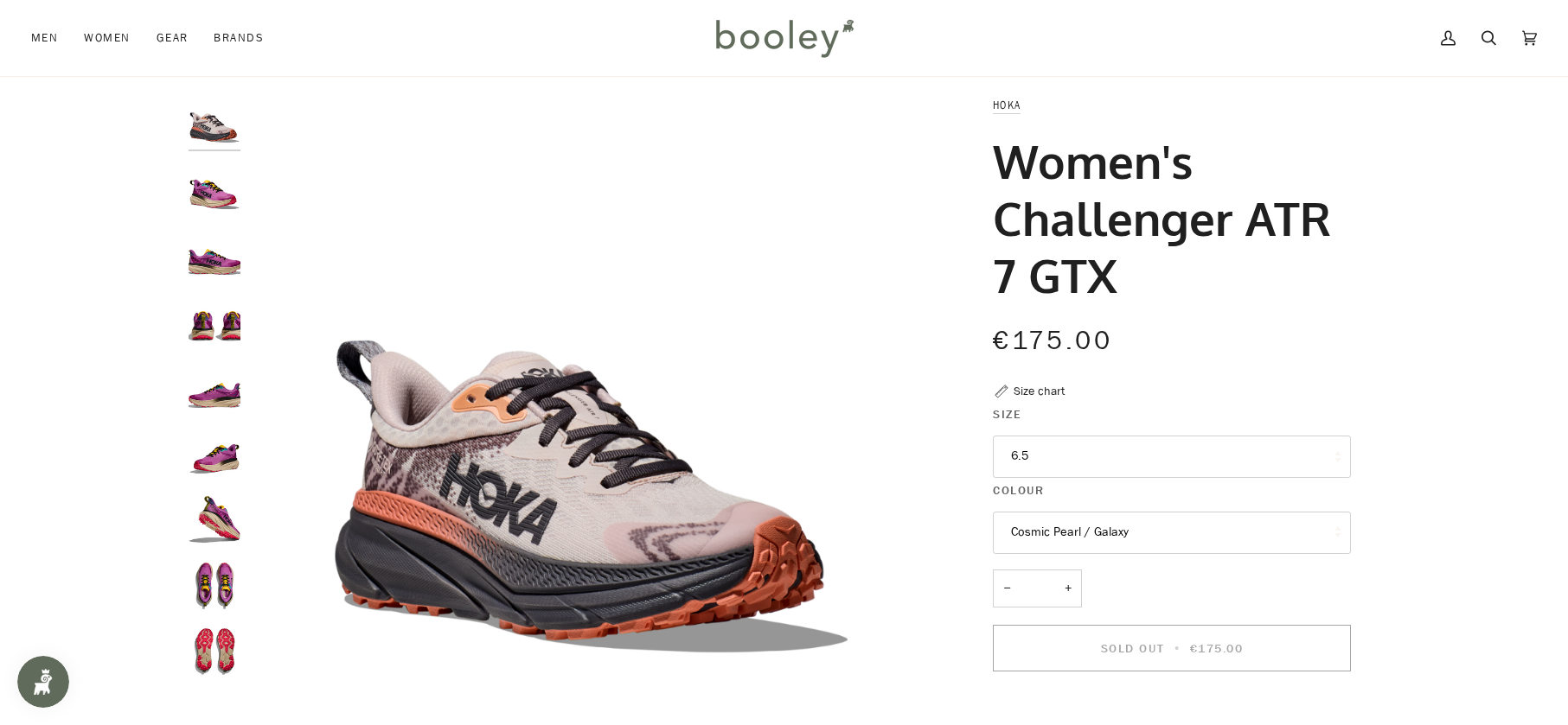
scroll to position [0, 0]
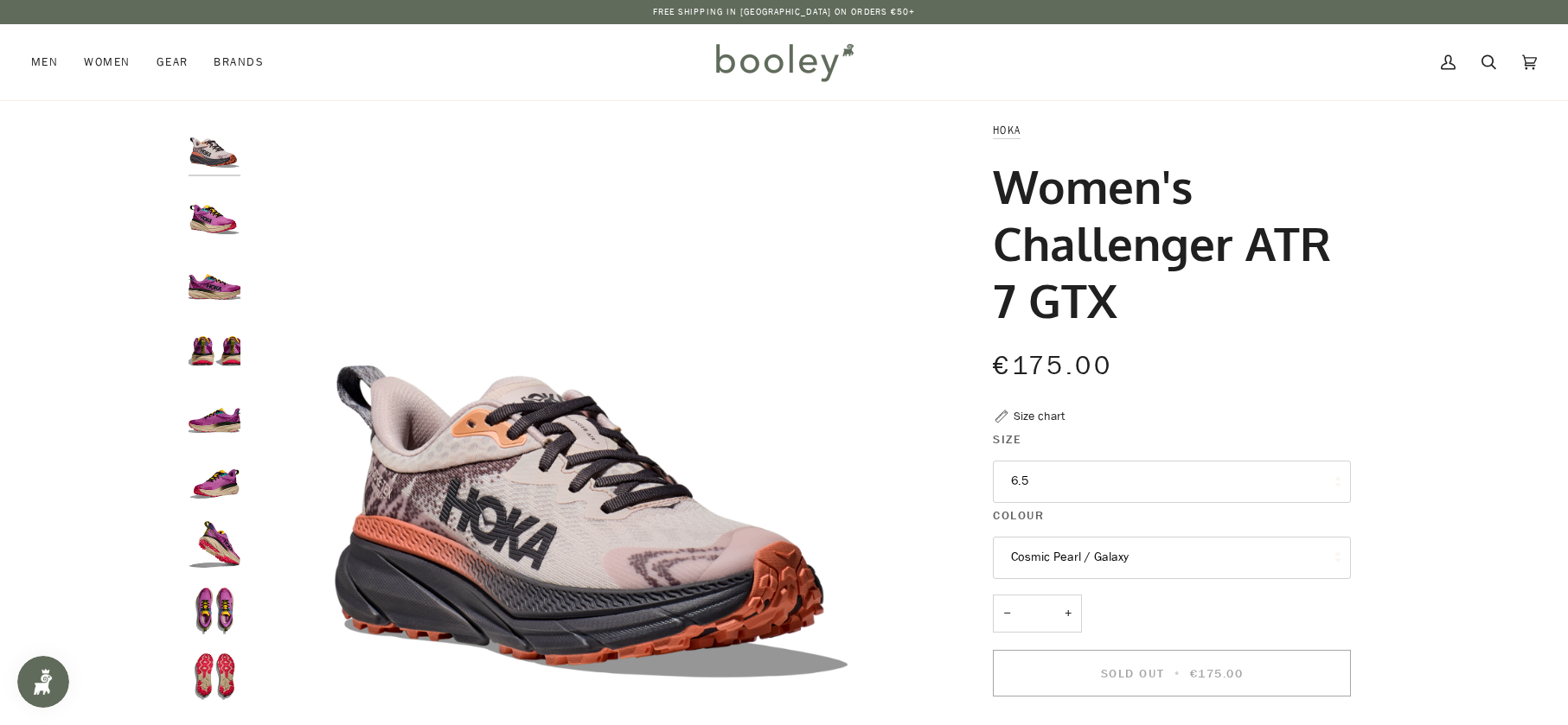
drag, startPoint x: 991, startPoint y: 183, endPoint x: 1171, endPoint y: 296, distance: 212.5
copy h1 "Women's Challenger ATR 7 GTX"
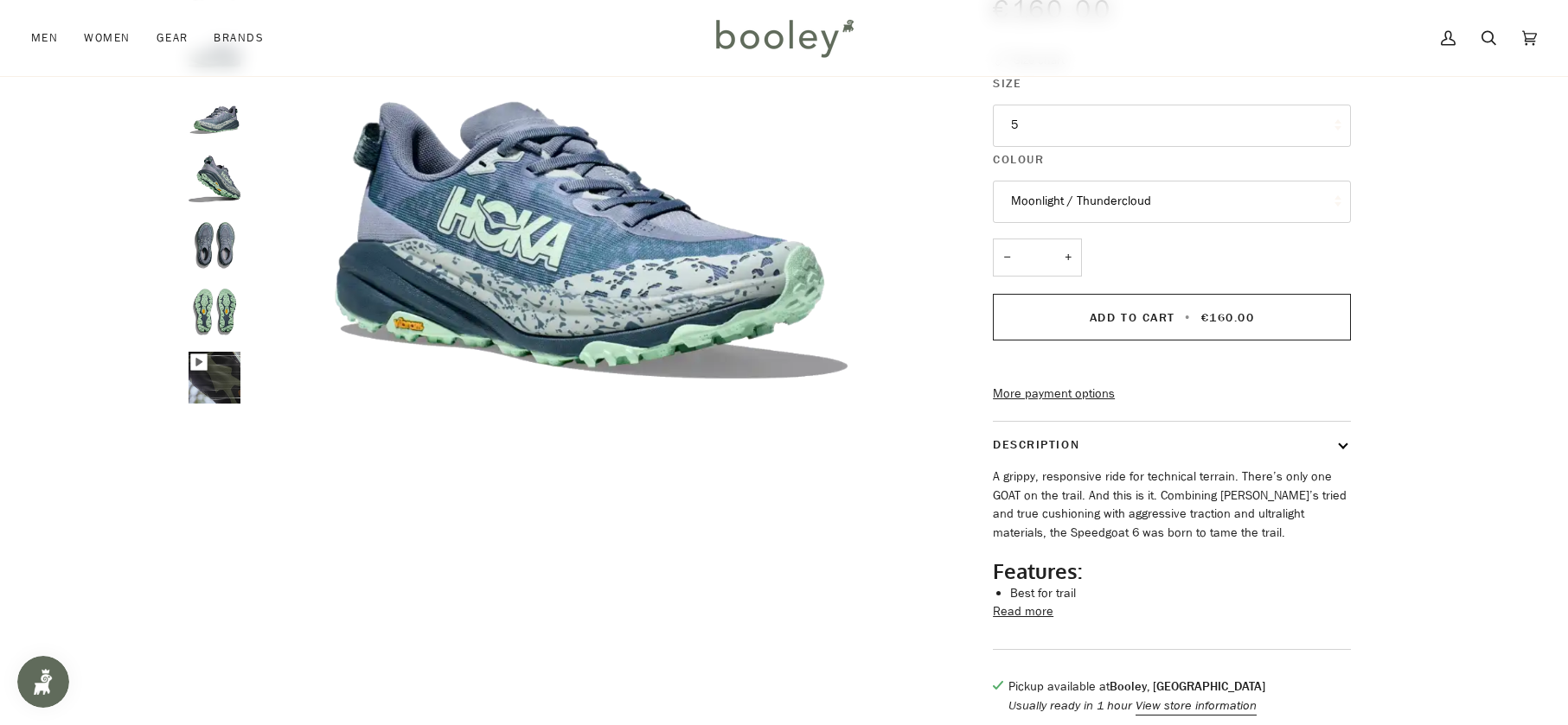
scroll to position [346, 0]
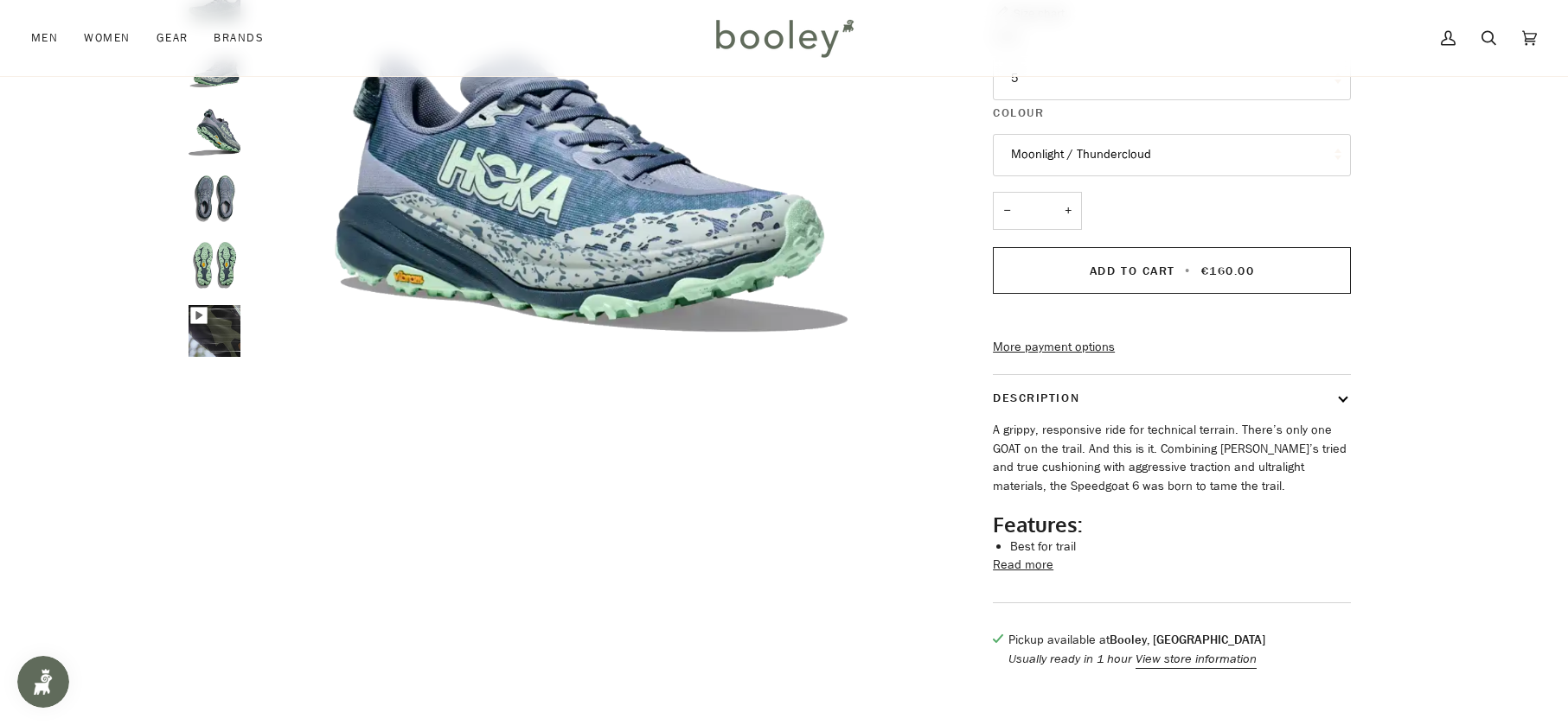
click at [1026, 575] on button "Read more" at bounding box center [1023, 566] width 61 height 19
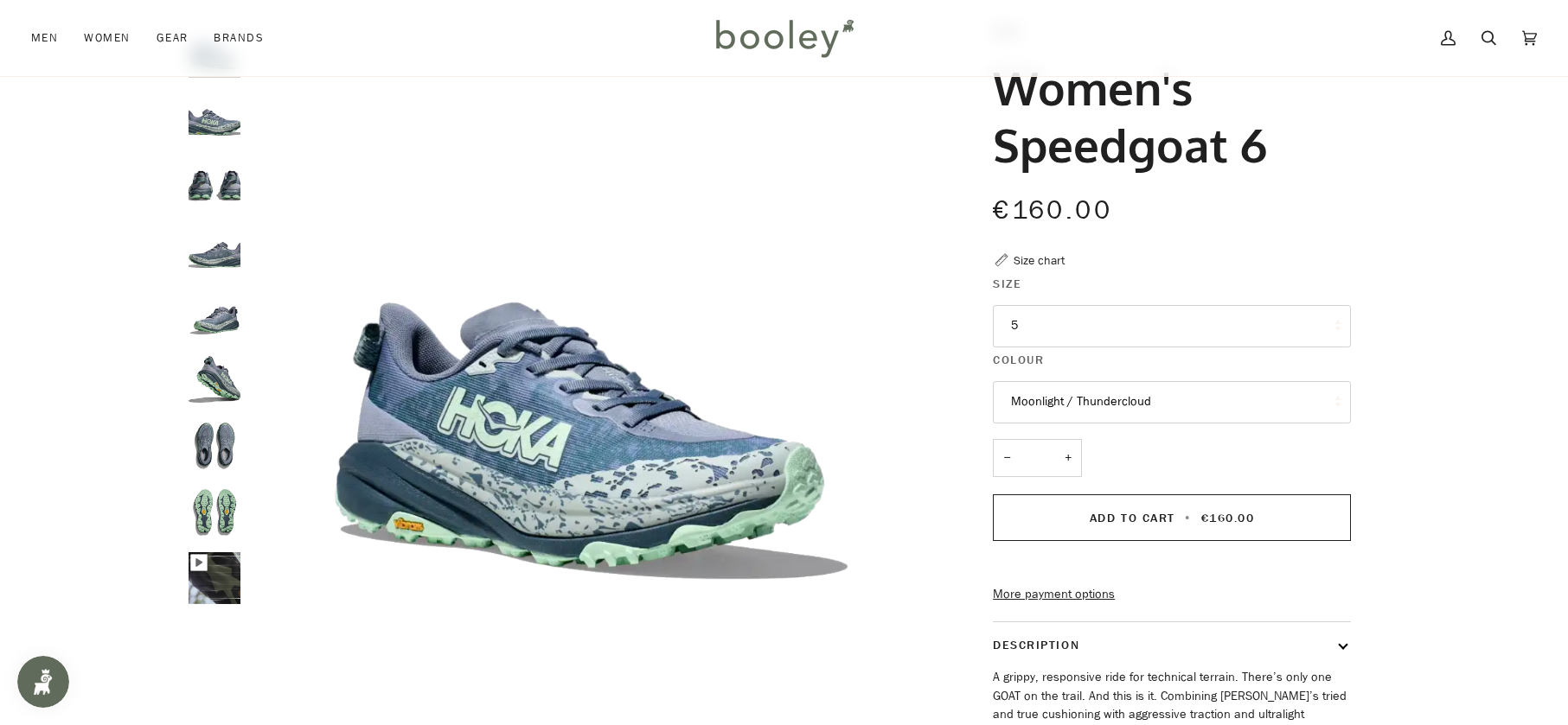
scroll to position [0, 0]
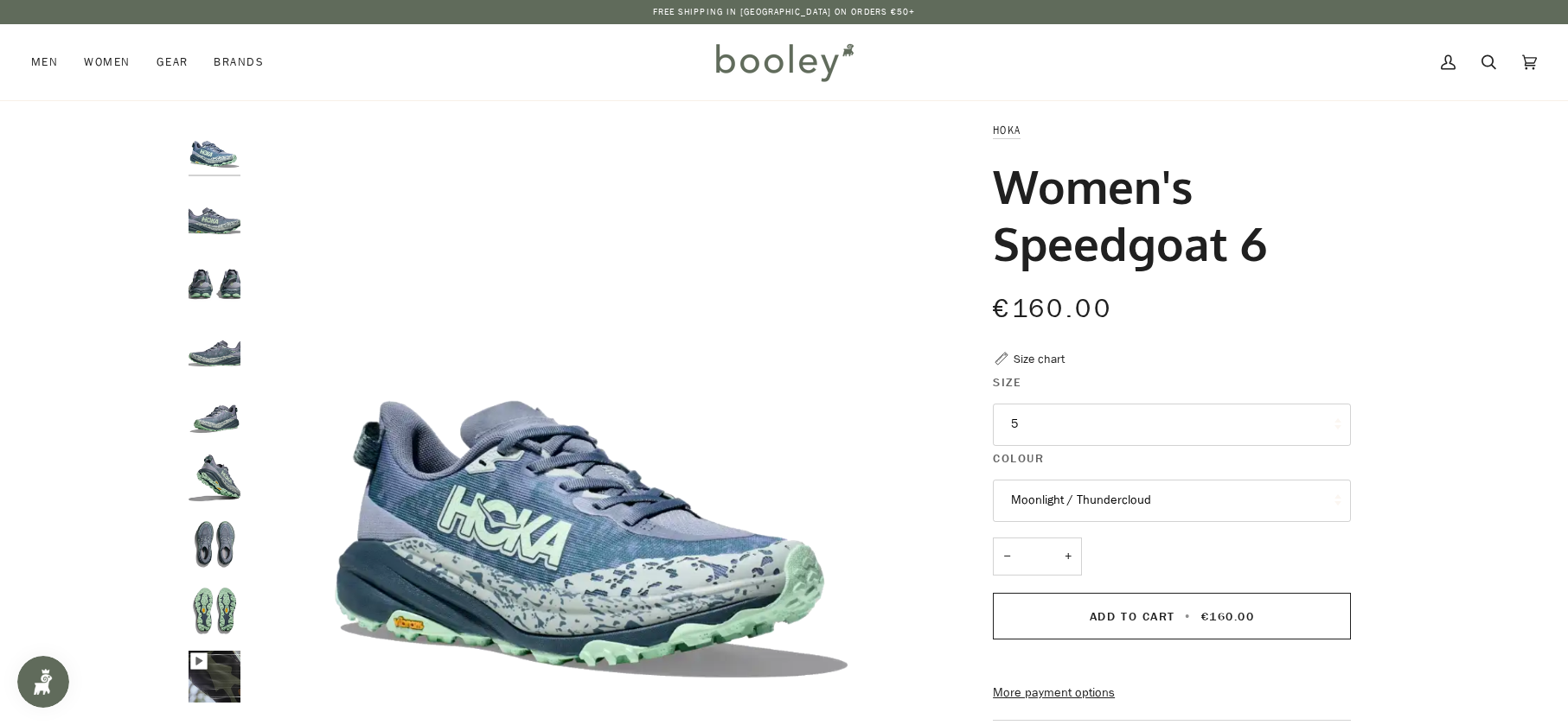
click at [1092, 420] on button "5" at bounding box center [1172, 425] width 358 height 42
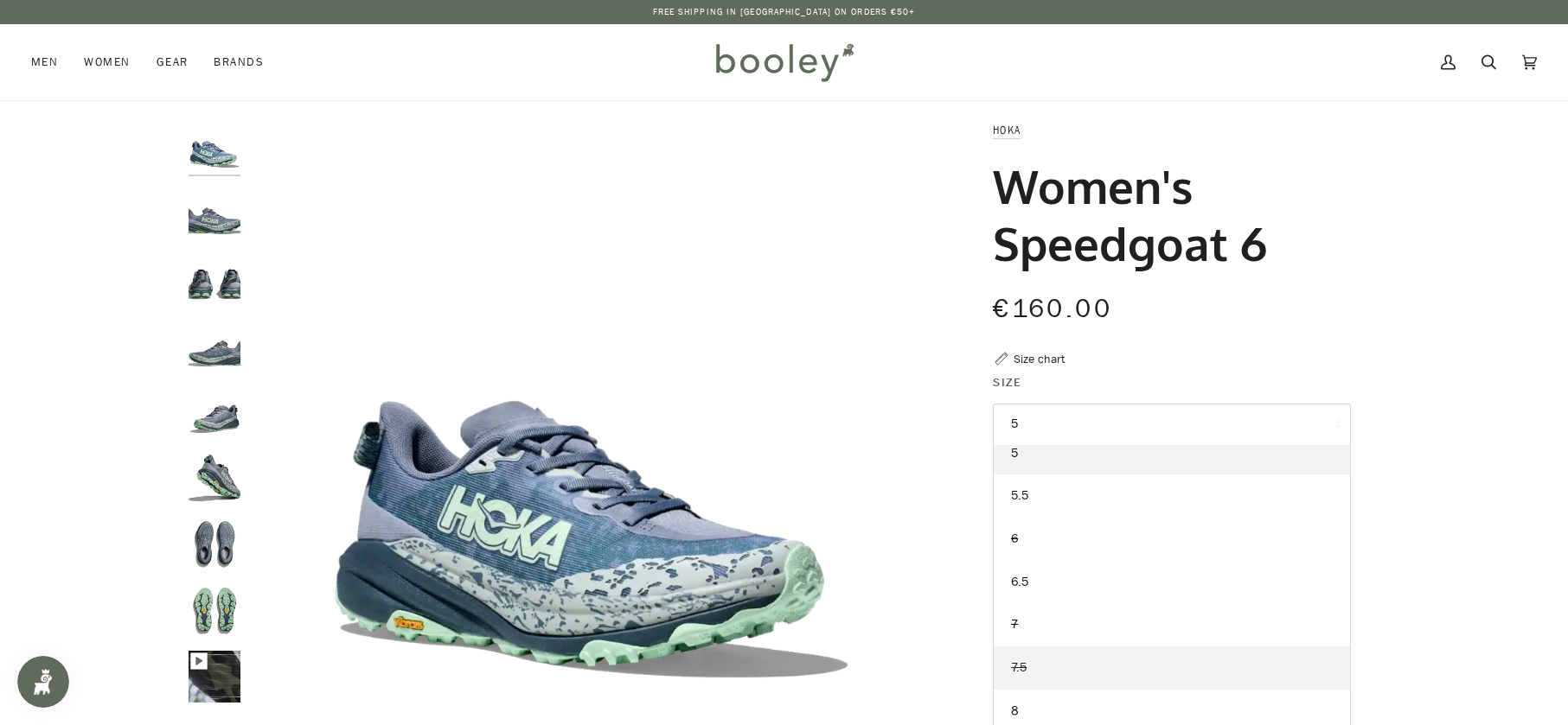
scroll to position [87, 0]
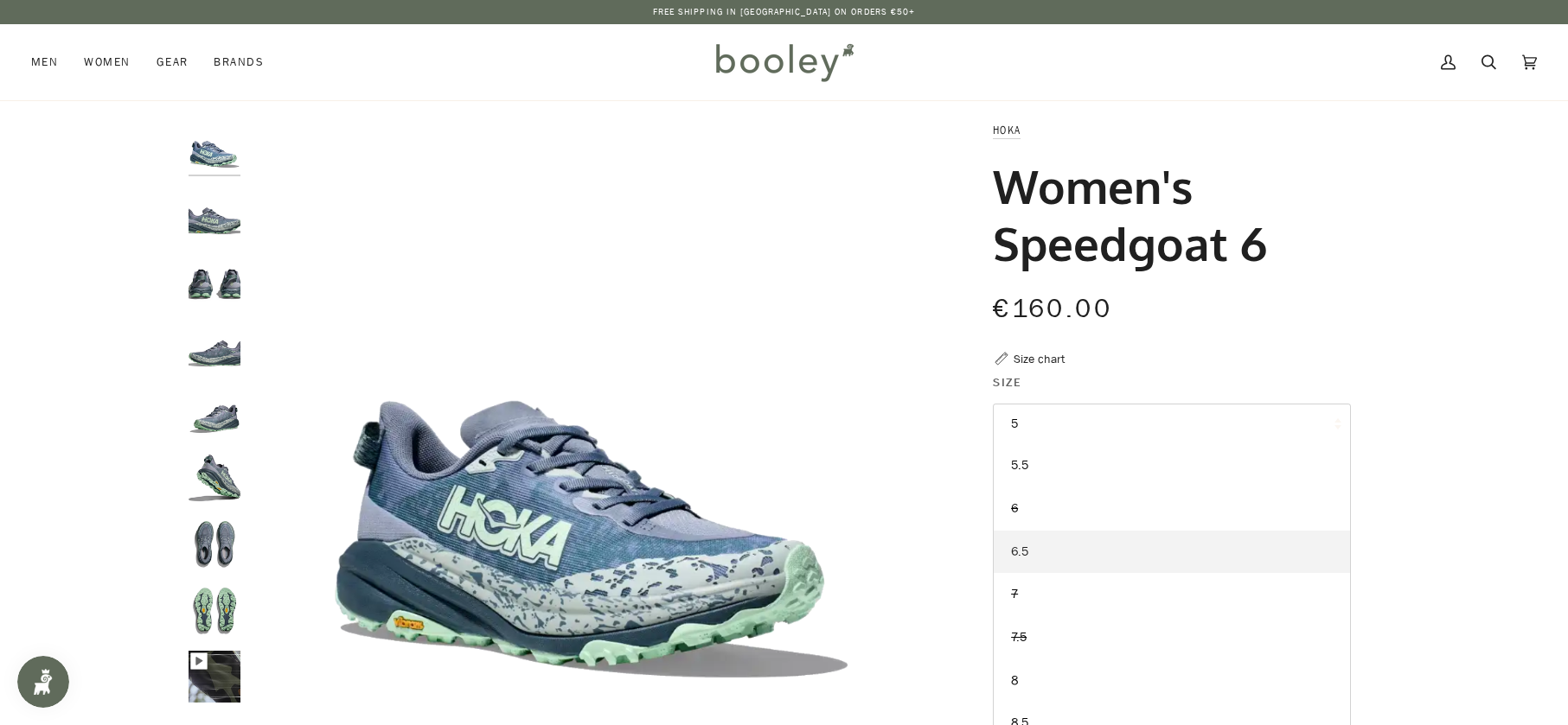
click at [1036, 545] on link "6.5" at bounding box center [1172, 553] width 357 height 43
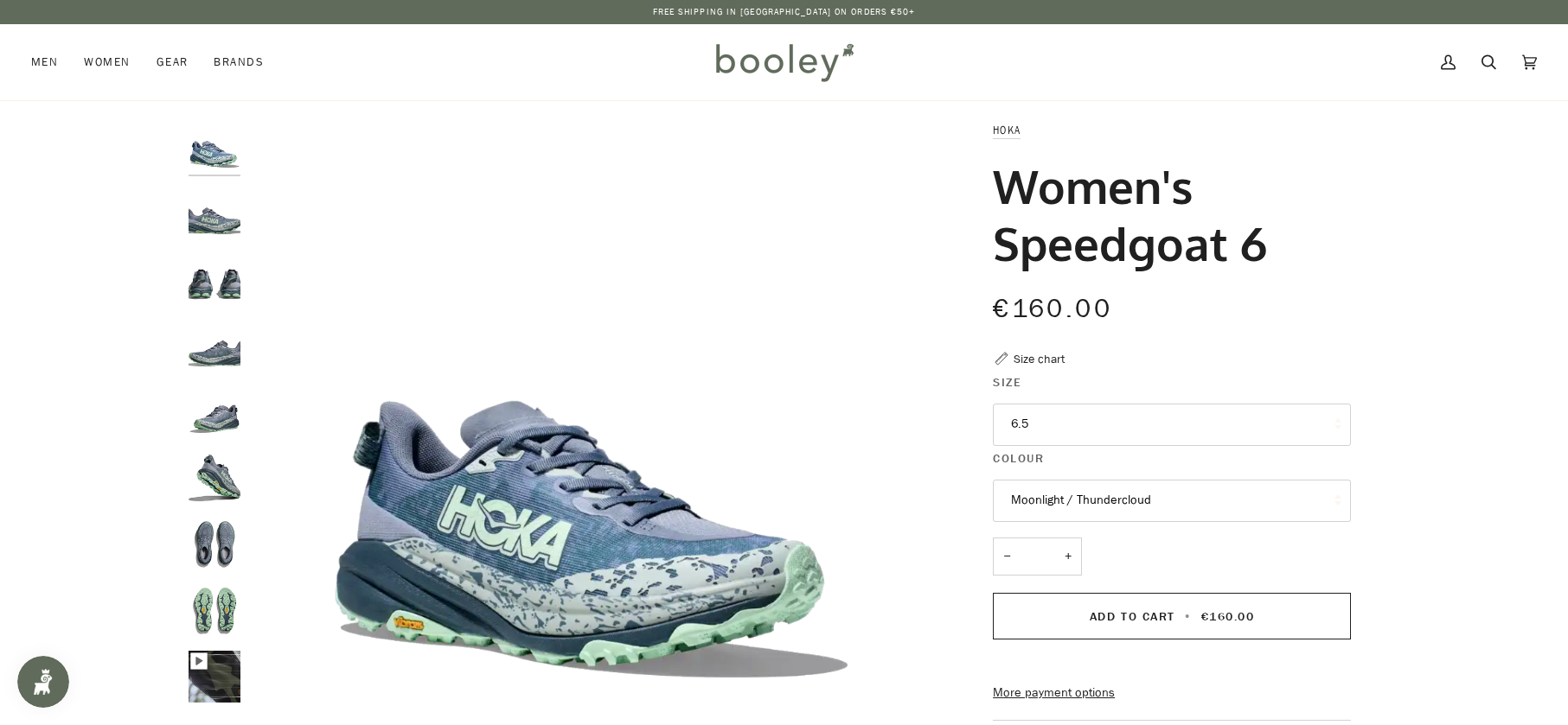
click at [1094, 505] on button "Moonlight / Thundercloud" at bounding box center [1172, 501] width 358 height 42
click at [234, 632] on img "Hoka Women's Speedgoat 6 Moonlight / Thundercloud - Booley Galway" at bounding box center [215, 611] width 52 height 52
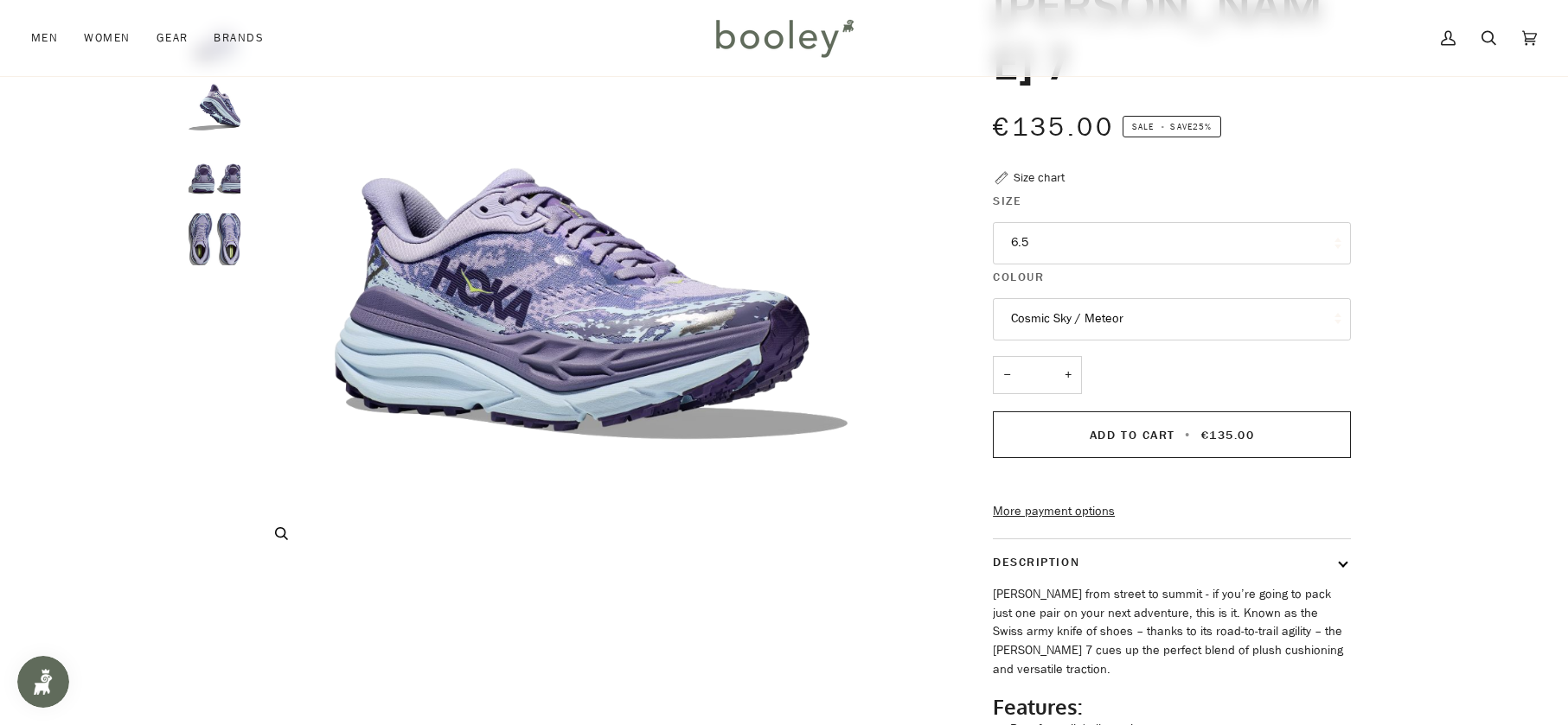
scroll to position [87, 0]
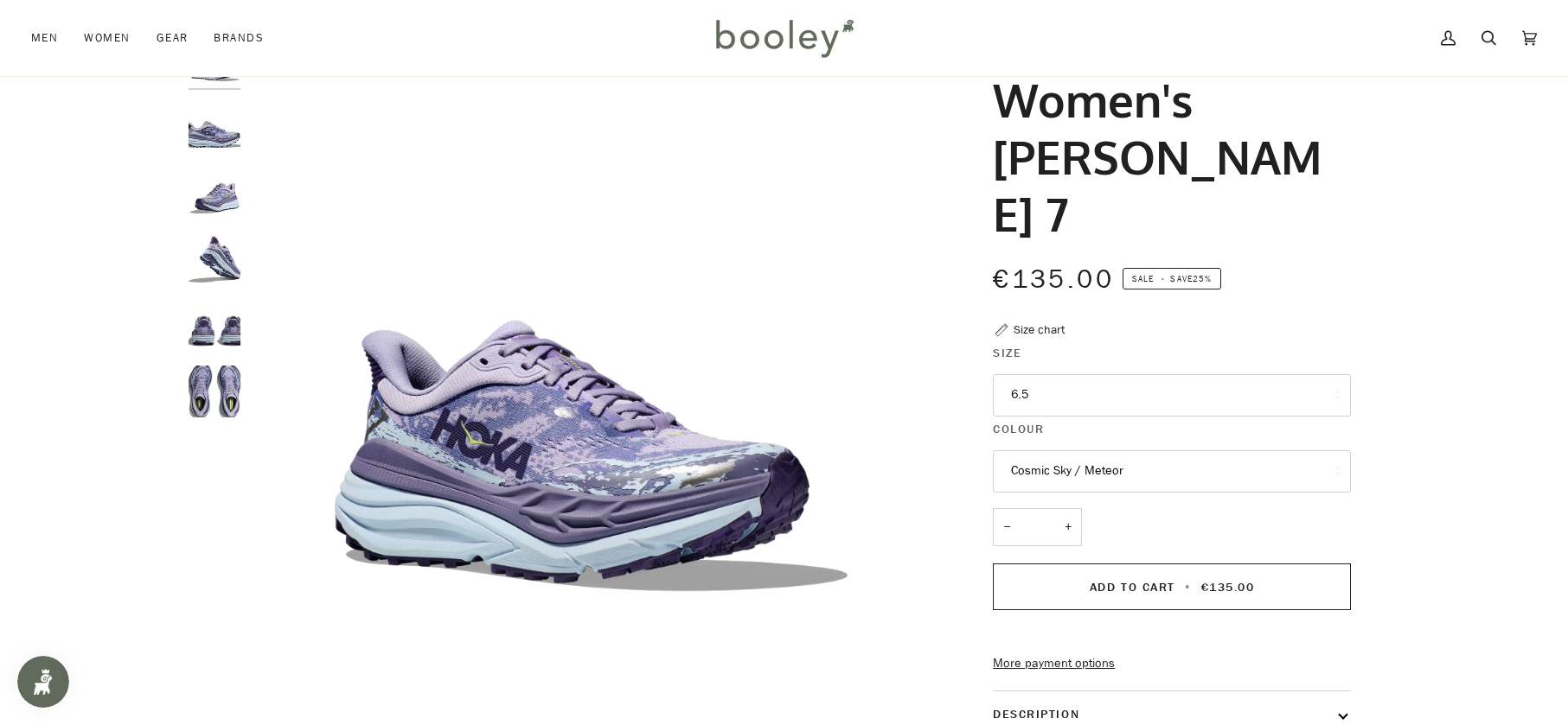
click at [209, 262] on img "Hoka Women's Stinson 7 Cosmic Sky / Meteor - Booley Galway" at bounding box center [215, 260] width 52 height 52
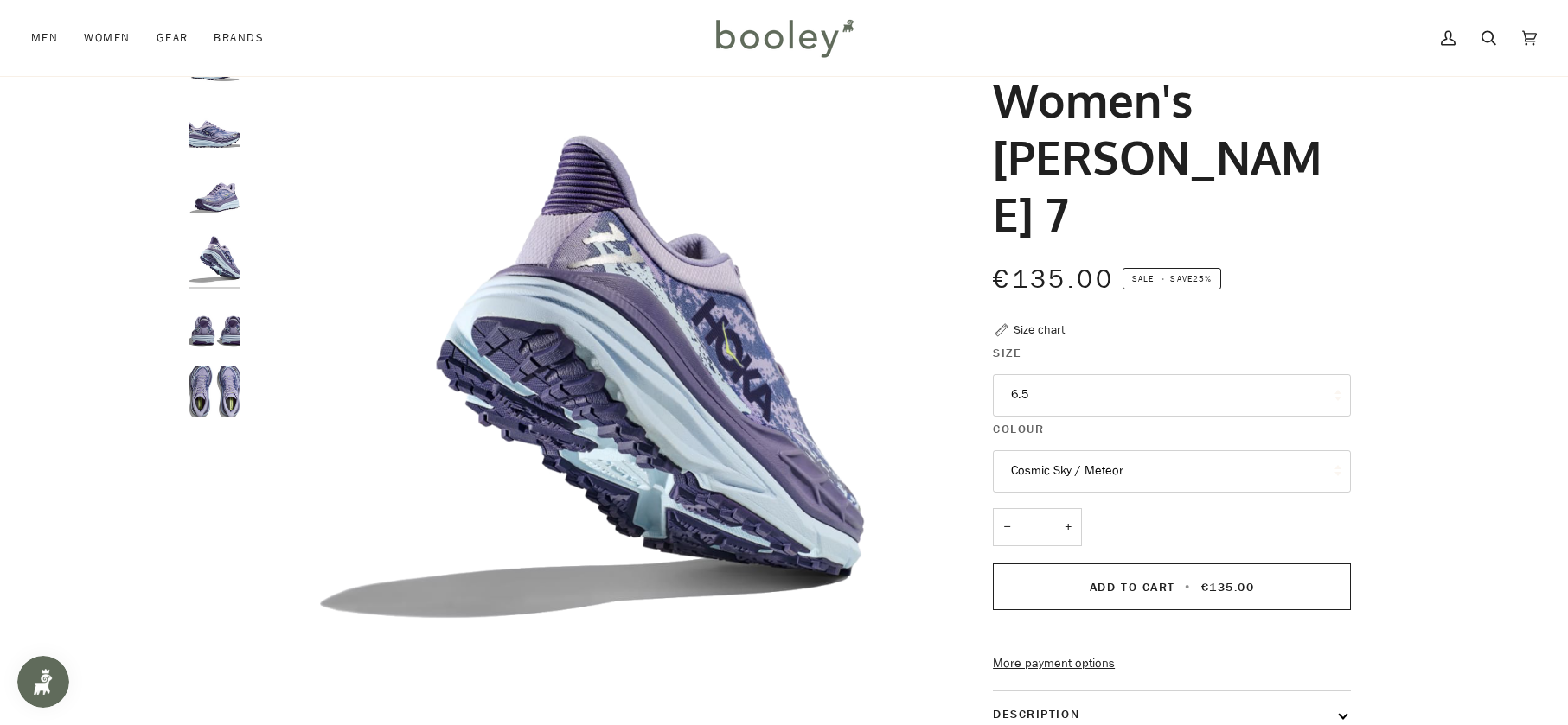
drag, startPoint x: 985, startPoint y: 106, endPoint x: 1202, endPoint y: 144, distance: 220.3
click at [1202, 144] on div "Hoka Women's Stinson 7 €135.00 Sale • Save 25% Size chart Size 6.5 4" at bounding box center [1156, 528] width 389 height 986
copy h1 "Women's Stinson 7"
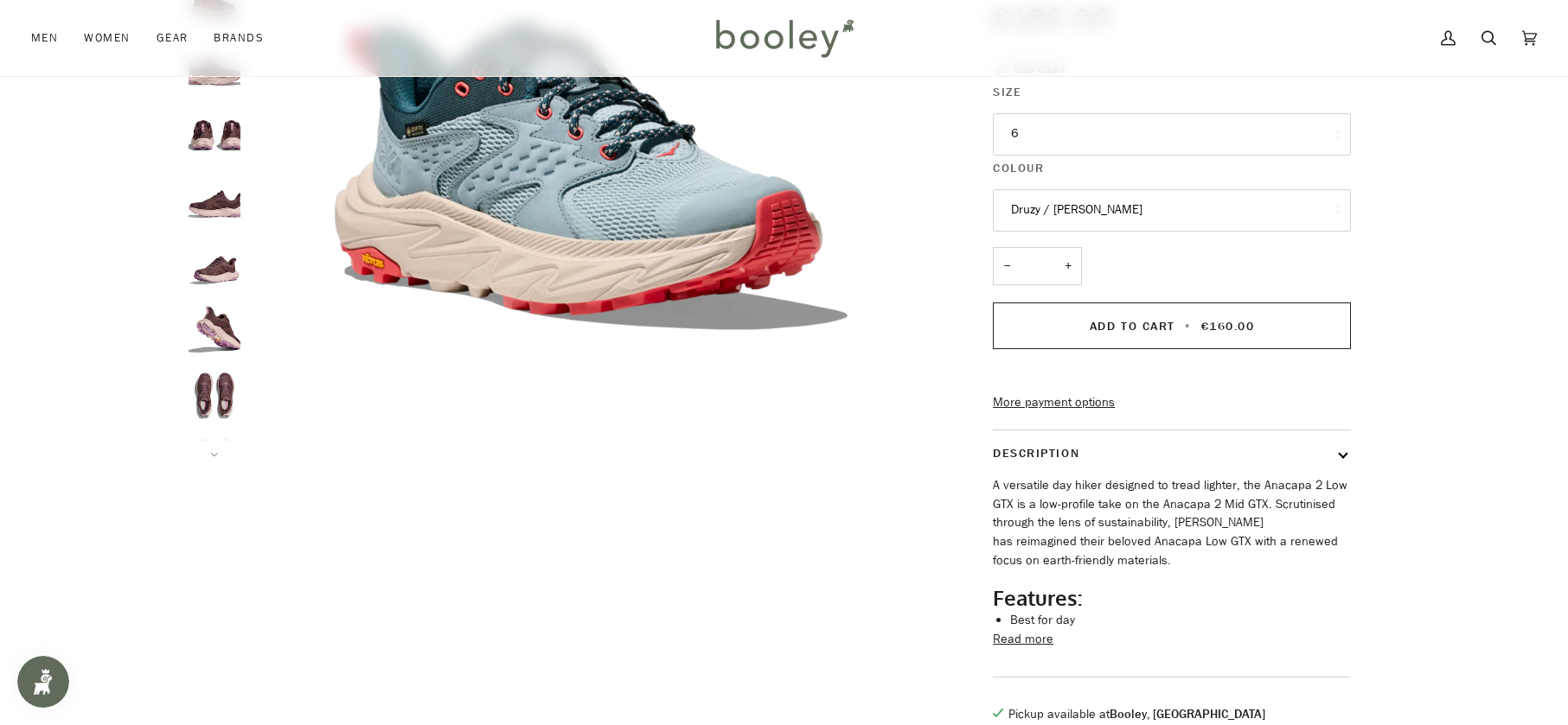
scroll to position [433, 0]
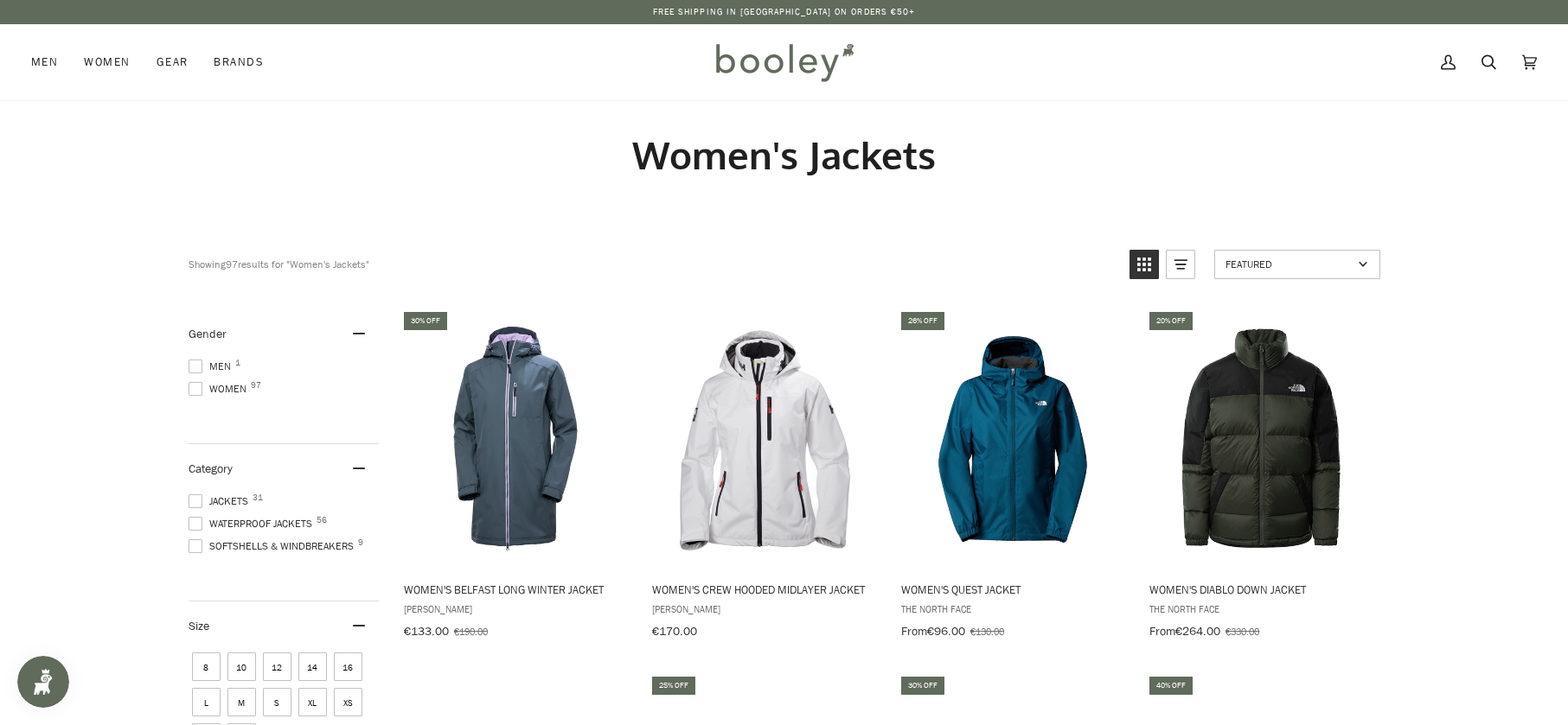
click at [201, 517] on span at bounding box center [196, 524] width 14 height 14
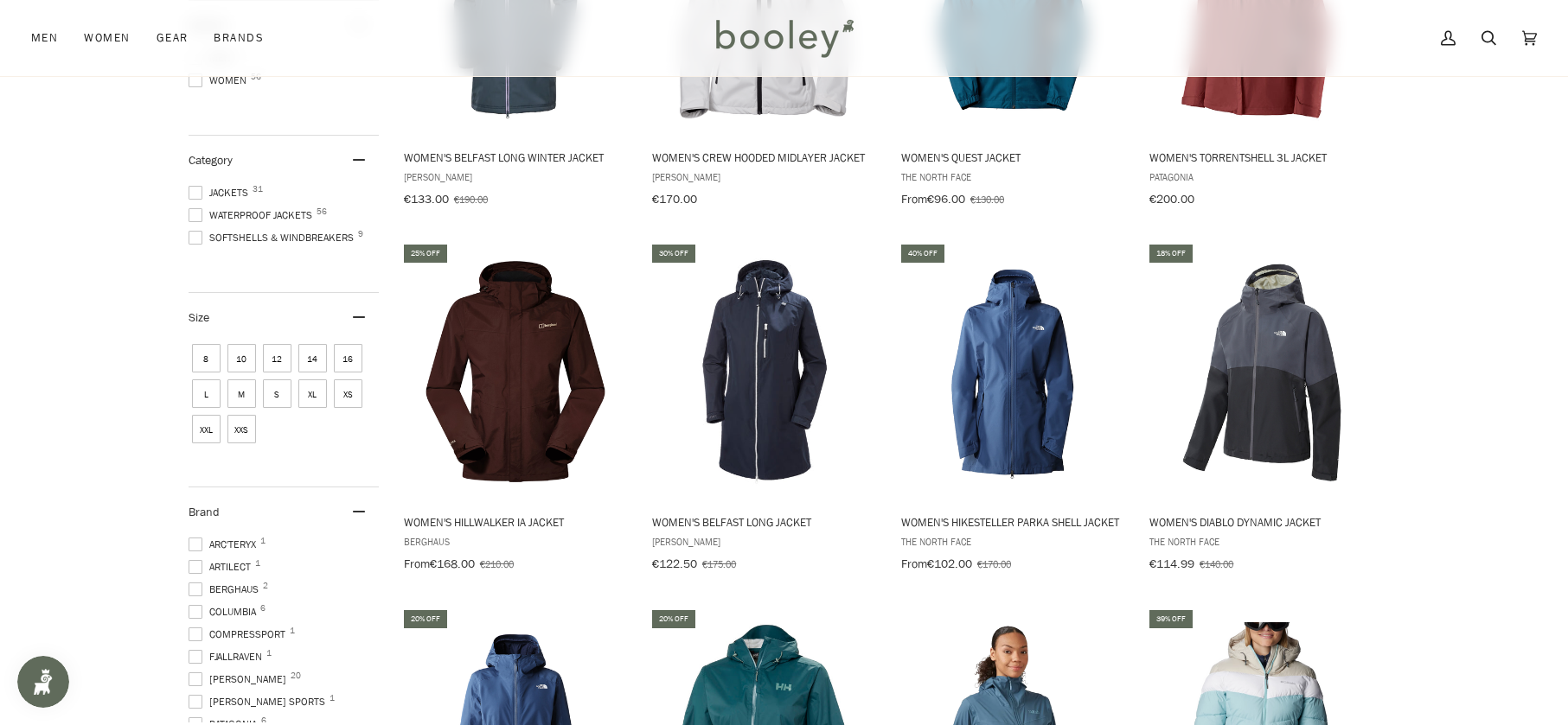
click at [231, 537] on span "Arc'teryx 1" at bounding box center [225, 545] width 73 height 16
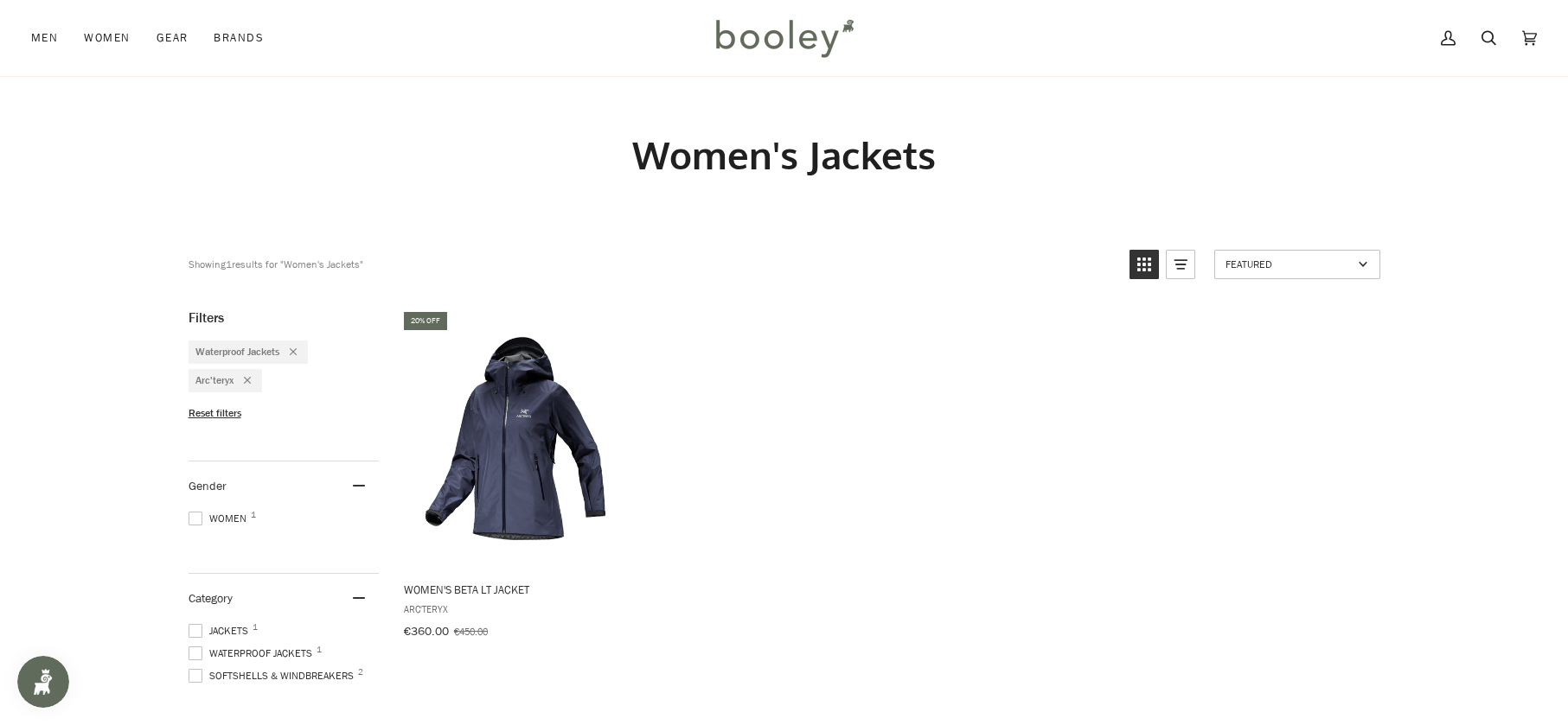
scroll to position [173, 0]
